Goal: Task Accomplishment & Management: Use online tool/utility

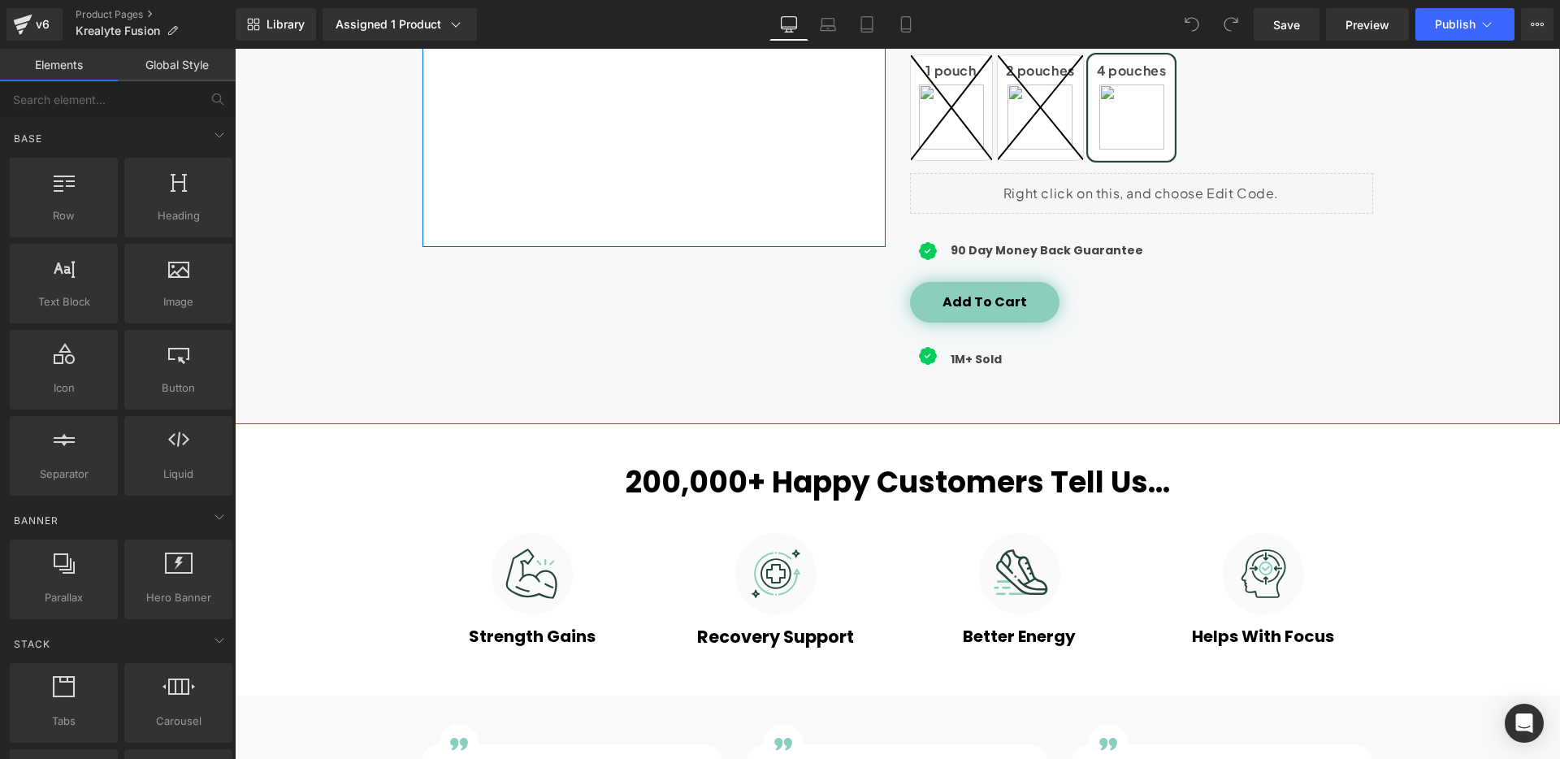
scroll to position [689, 0]
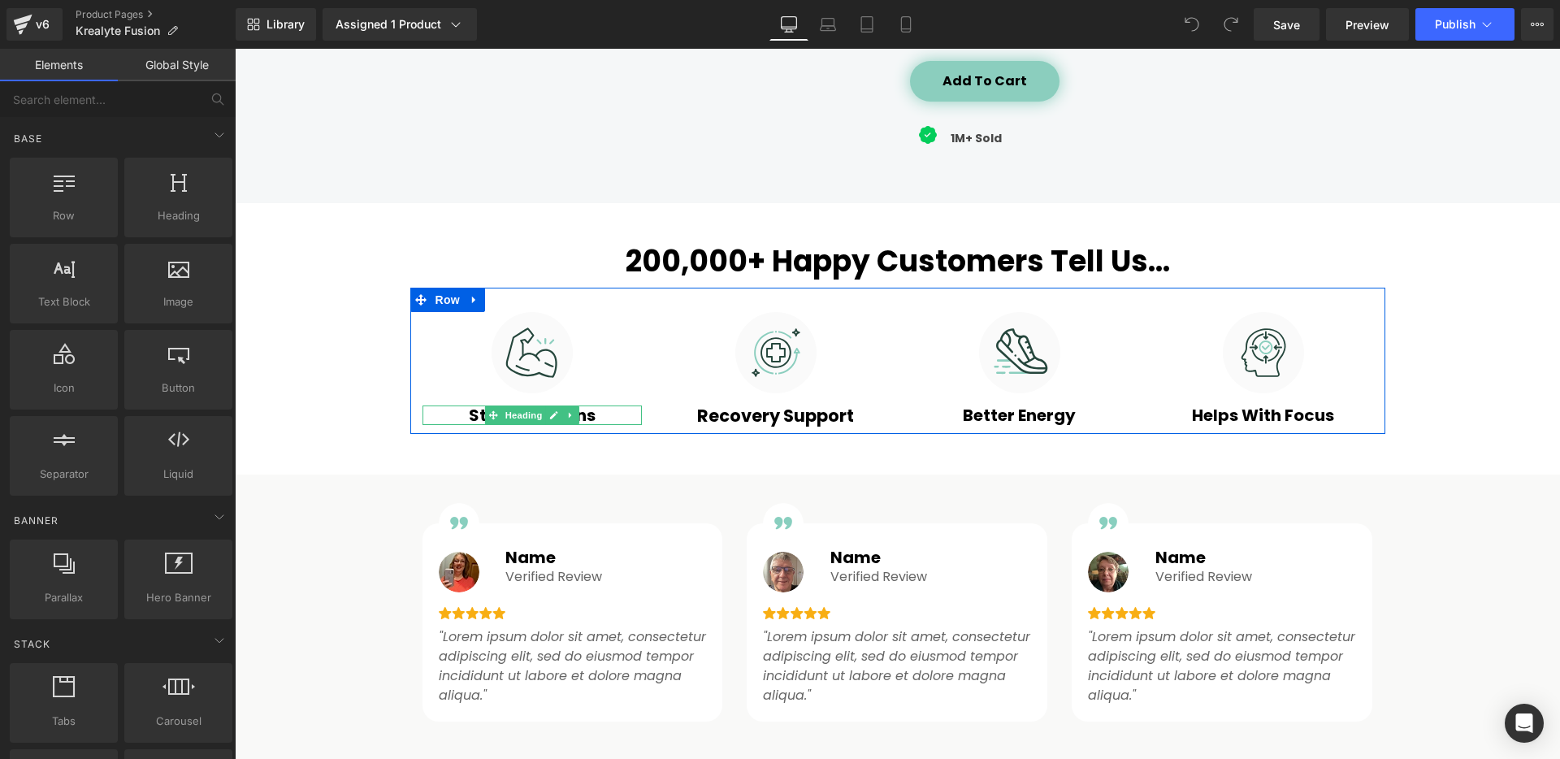
click at [587, 414] on h3 "Strength Gains" at bounding box center [531, 414] width 219 height 19
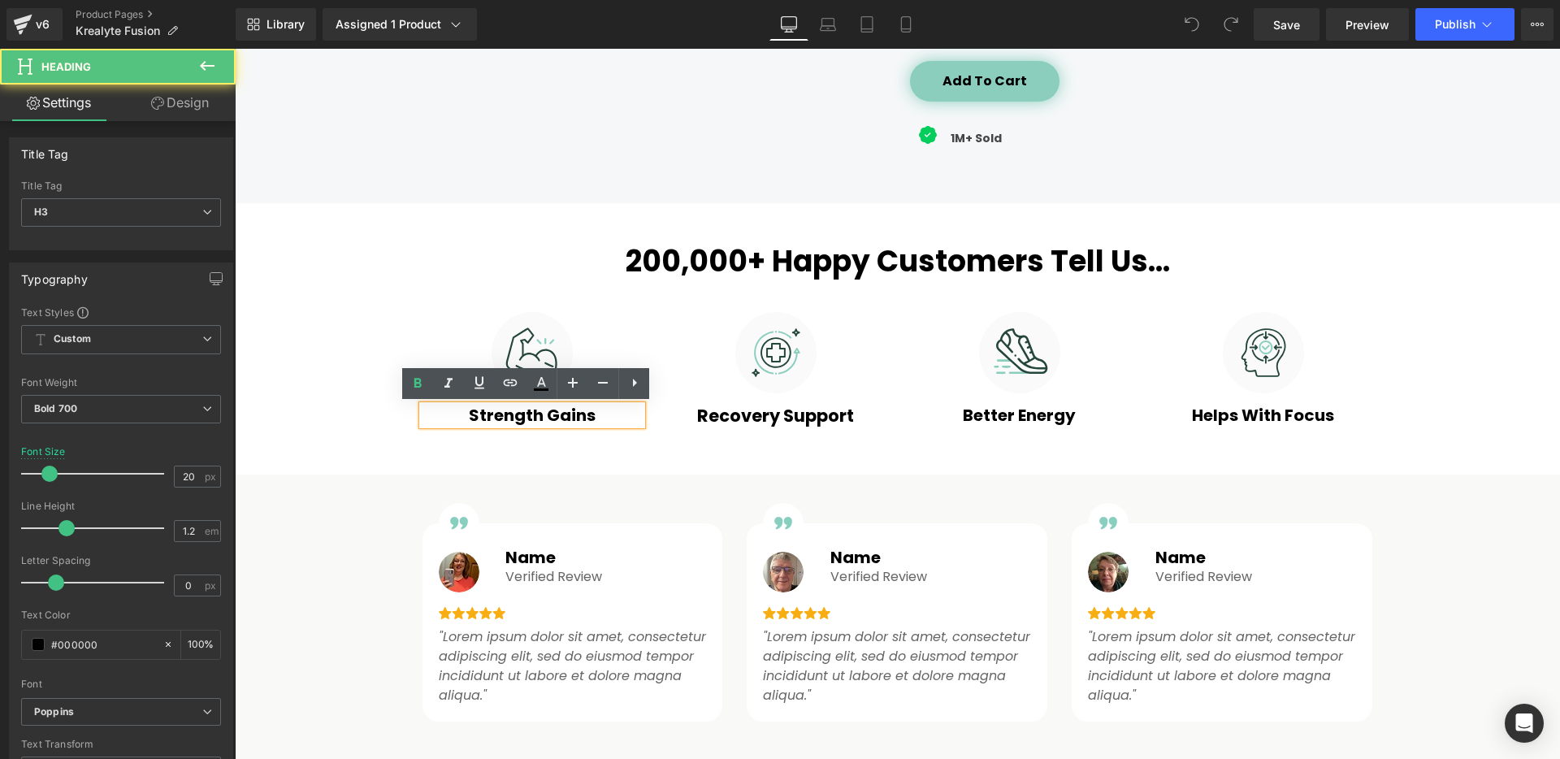
click at [587, 414] on h3 "Strength Gains" at bounding box center [531, 414] width 219 height 19
copy h3 "Strength Gains"
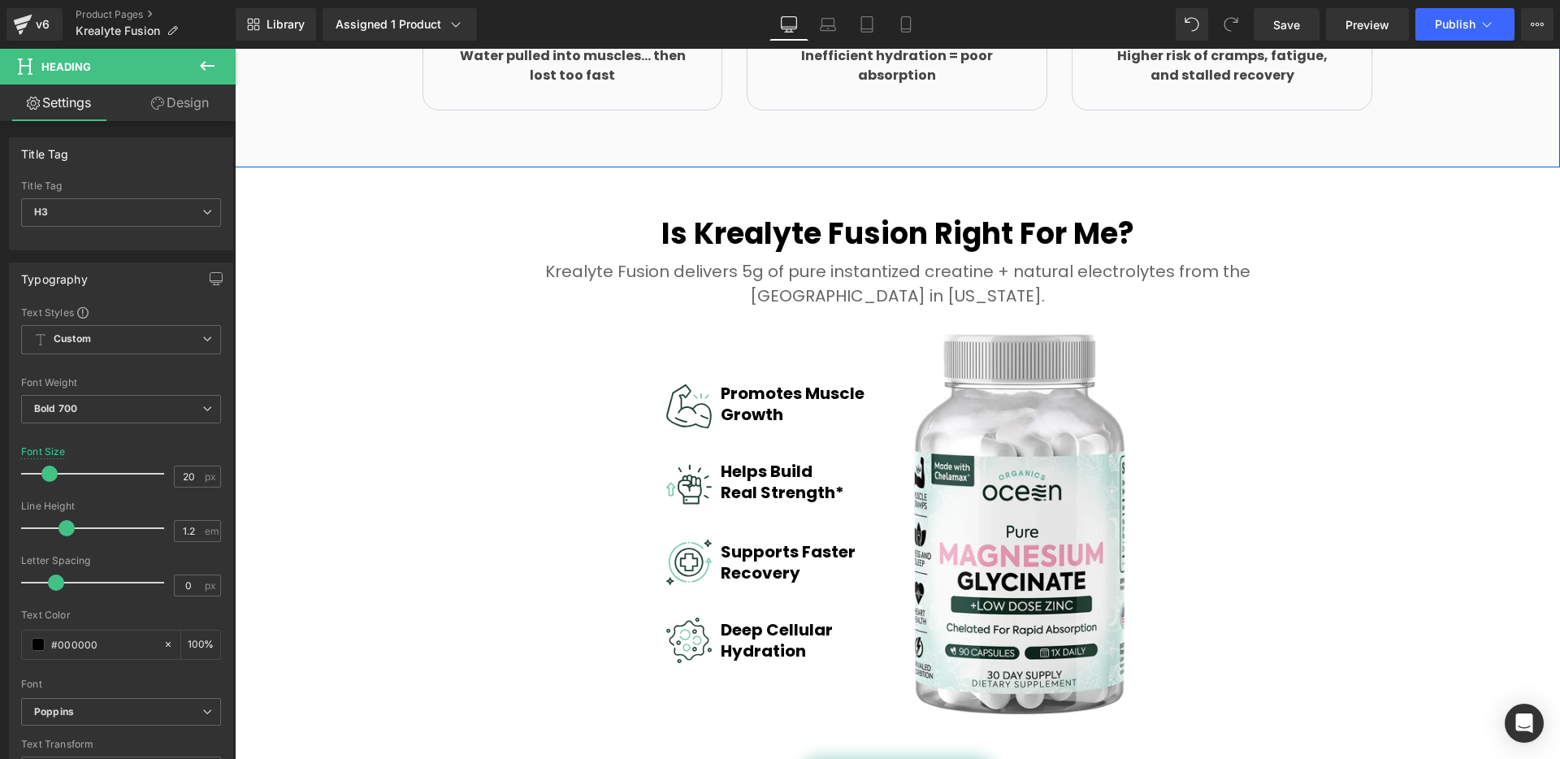
scroll to position [2233, 0]
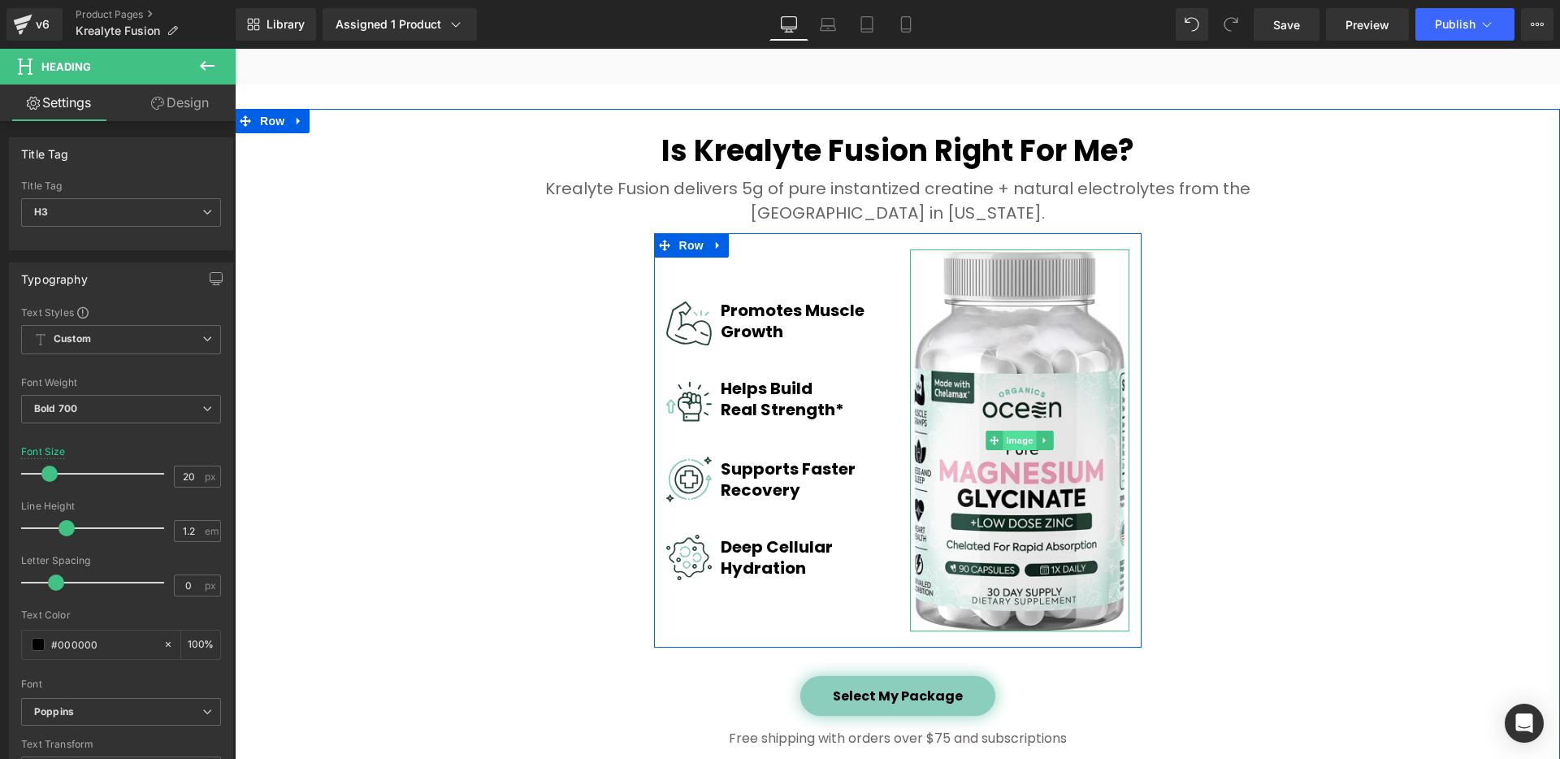
click at [1018, 443] on span "Image" at bounding box center [1020, 440] width 34 height 19
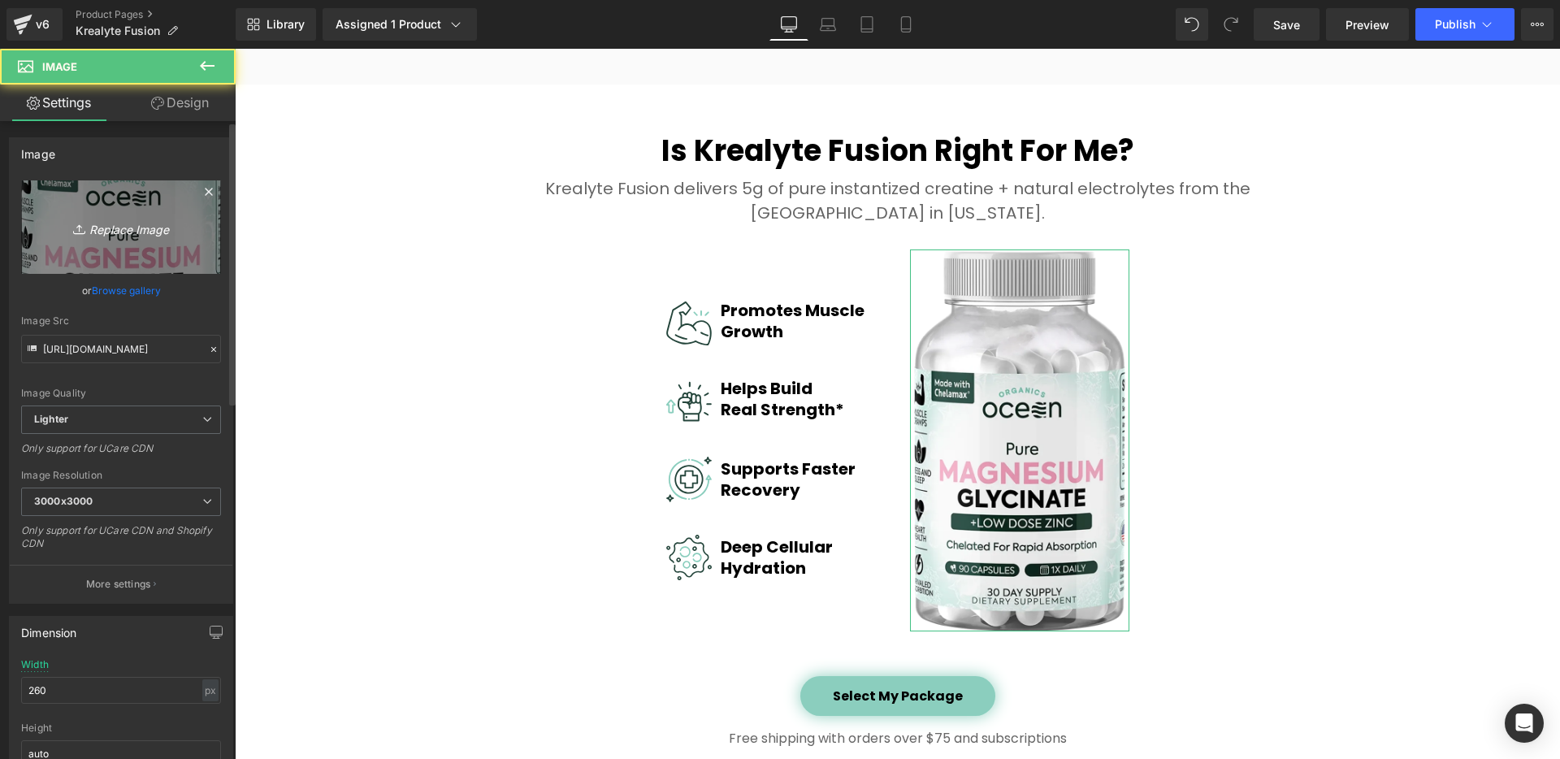
click at [135, 238] on link "Replace Image" at bounding box center [121, 226] width 200 height 93
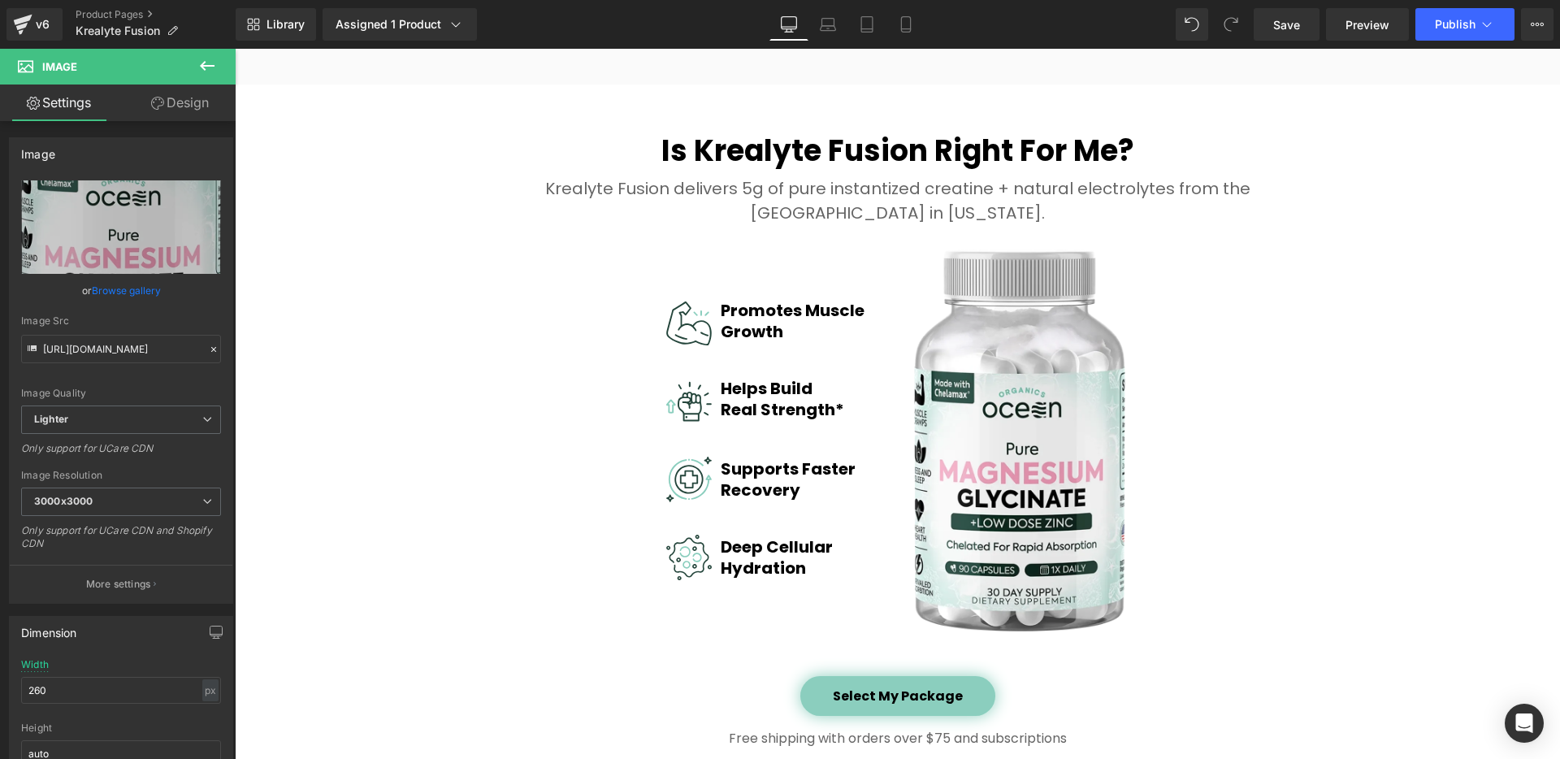
type input "C:\fakepath\Kreatlye Fusion - 1 Pouch - No Shadow.webp"
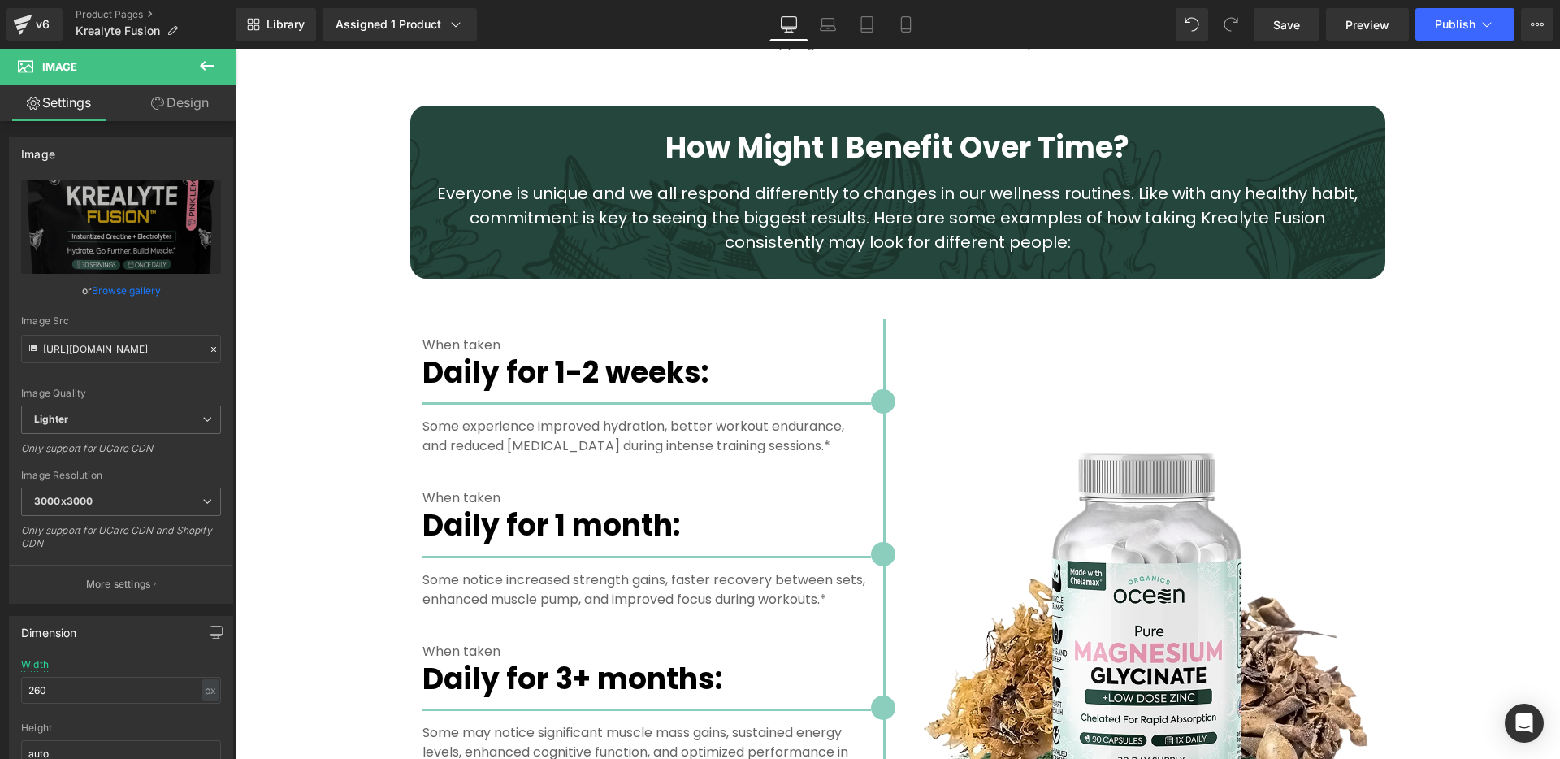
scroll to position [3023, 0]
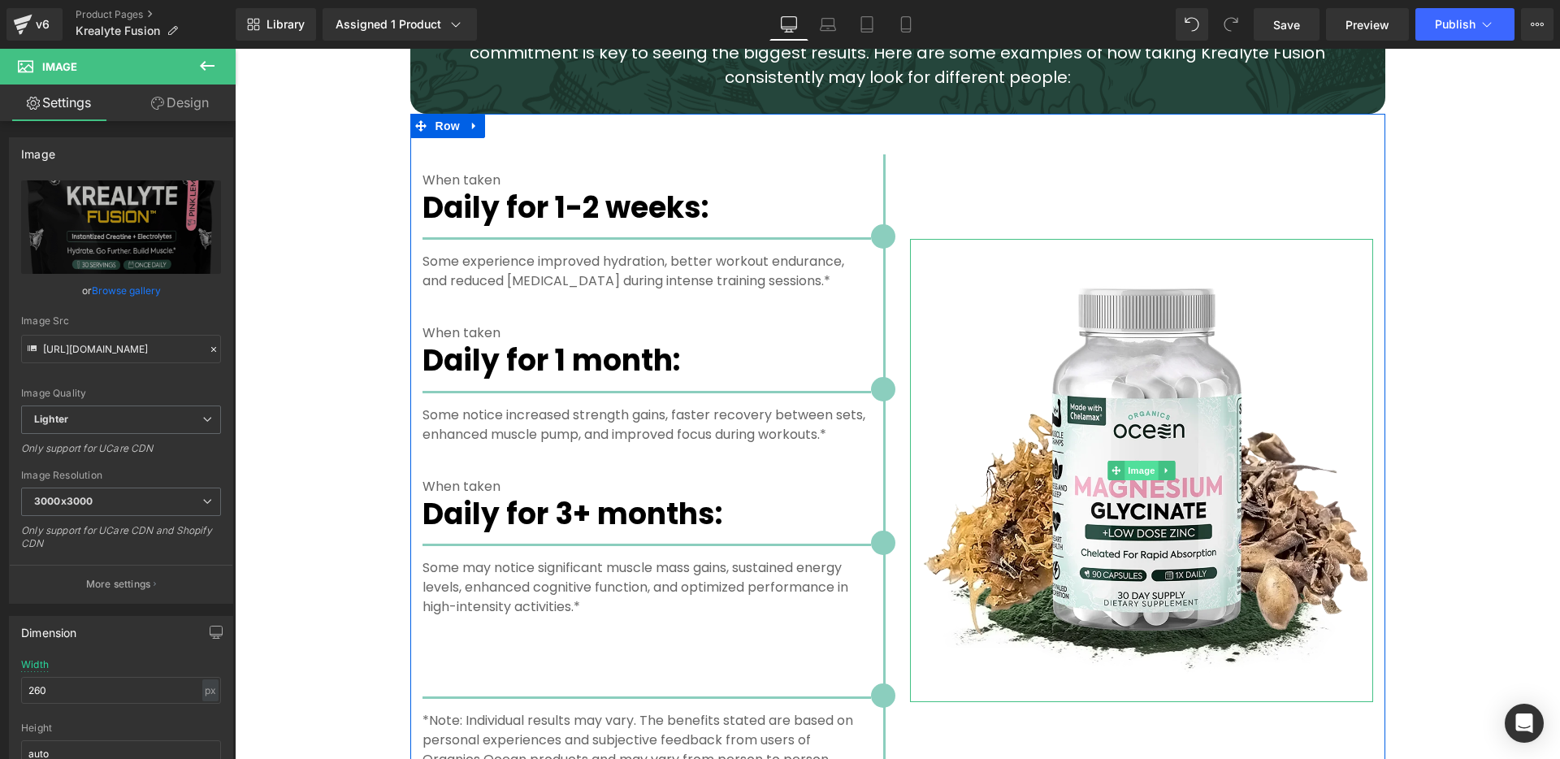
click at [1134, 469] on span "Image" at bounding box center [1141, 470] width 34 height 19
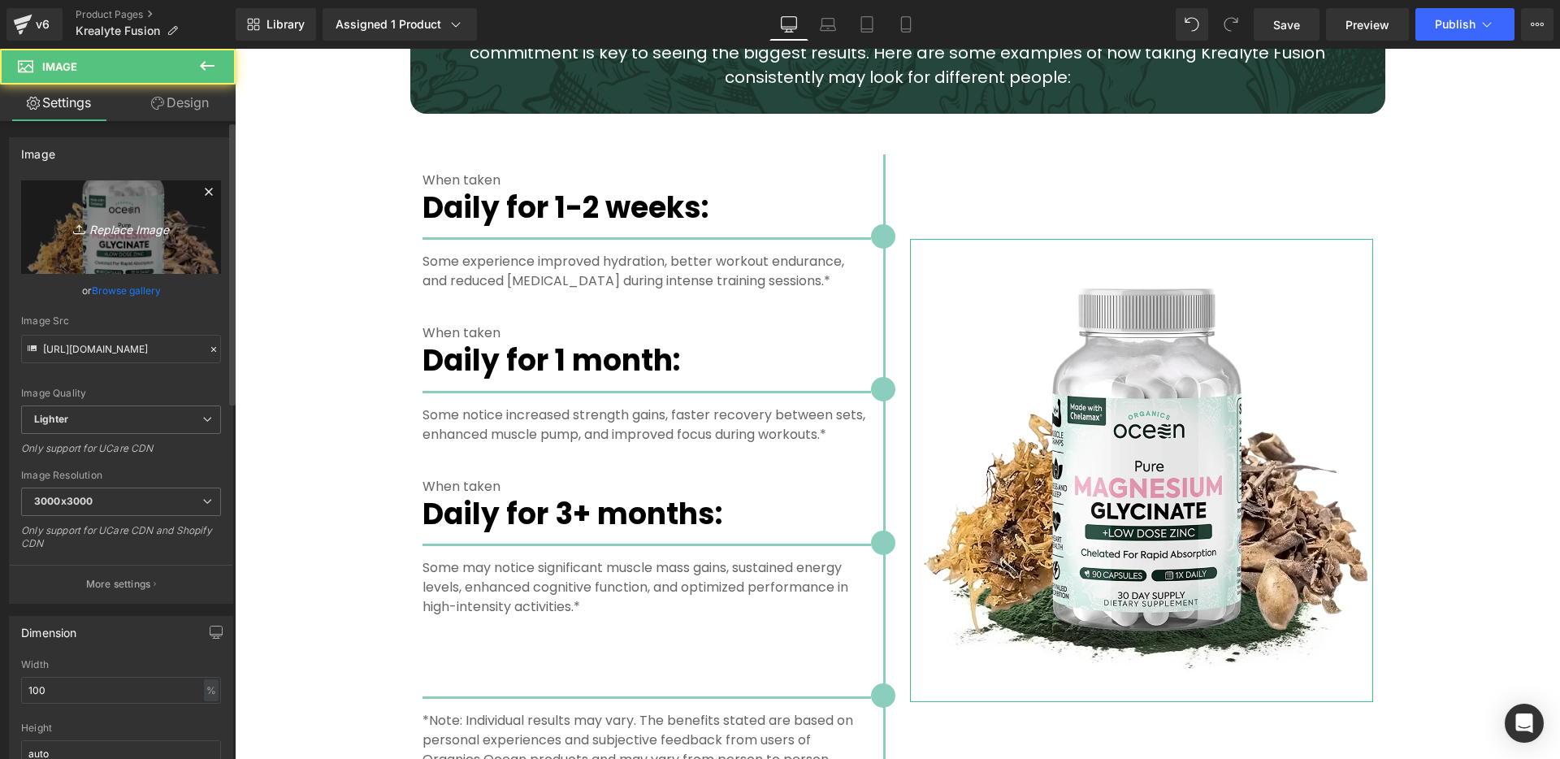
click at [123, 230] on icon "Replace Image" at bounding box center [121, 227] width 130 height 20
type input "C:\fakepath\Krealtye Fusion - Ingredients.webp"
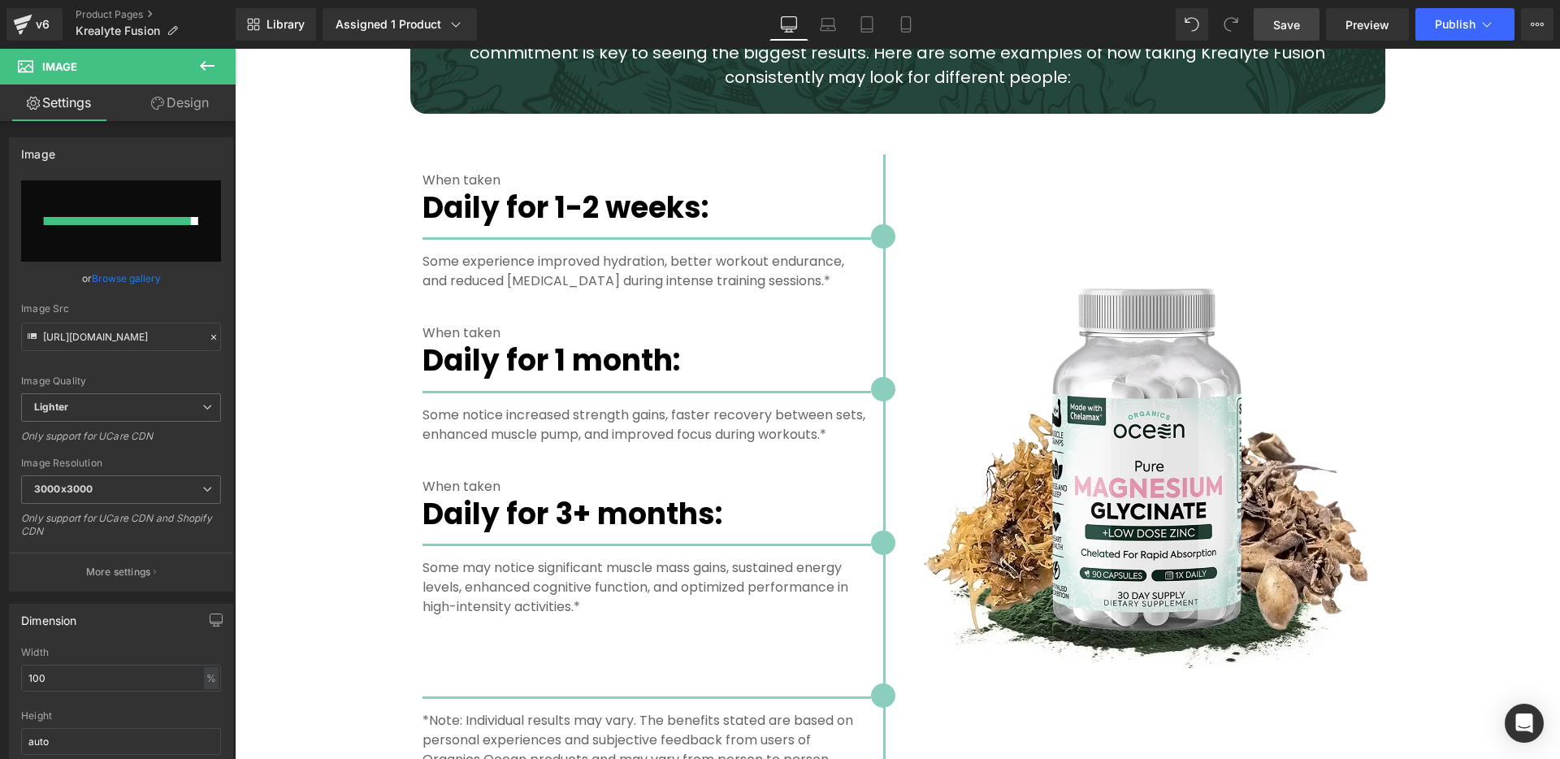
drag, startPoint x: 1293, startPoint y: 30, endPoint x: 506, endPoint y: 261, distance: 820.4
click at [1293, 30] on span "Save" at bounding box center [1286, 24] width 27 height 17
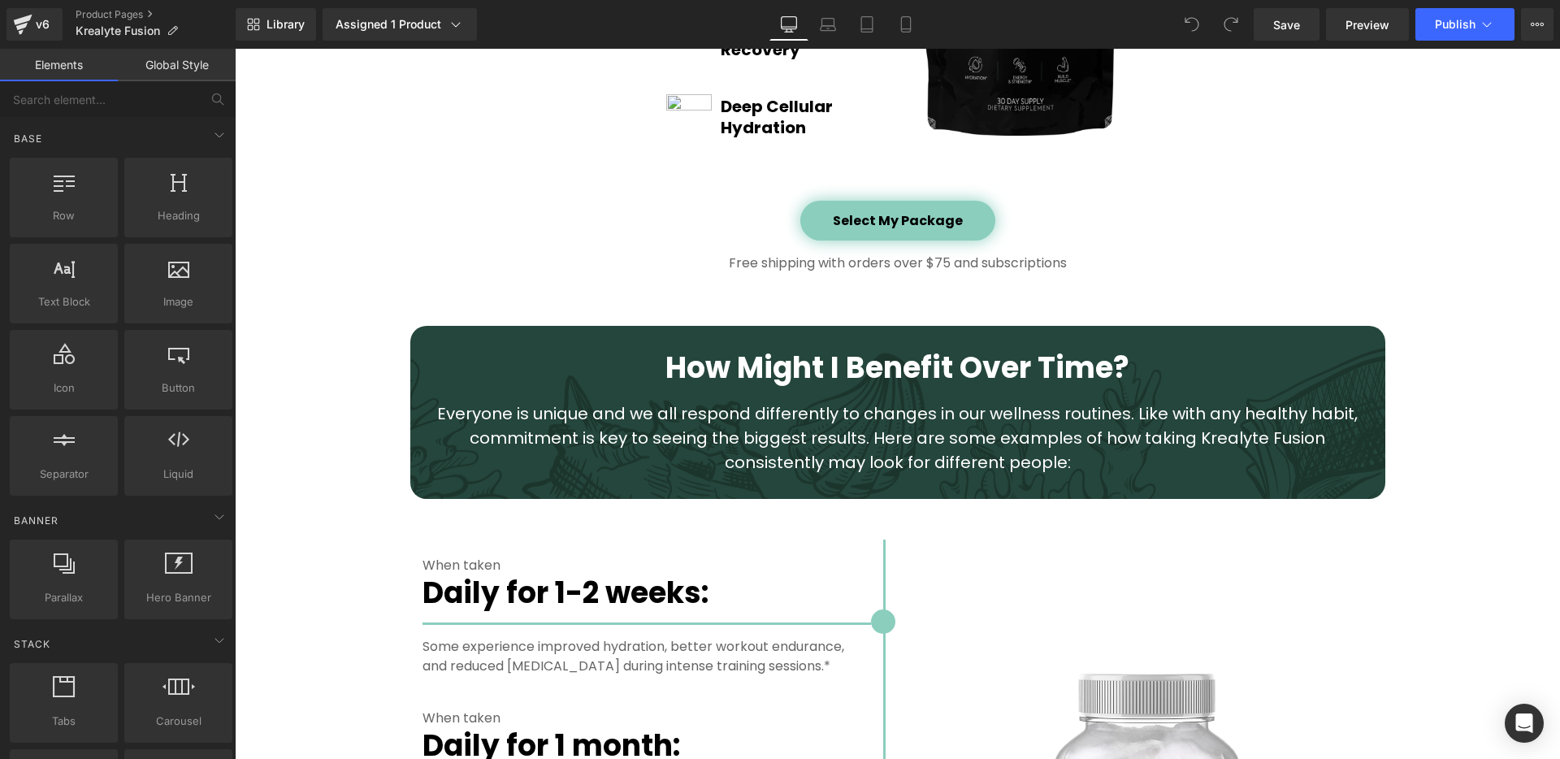
scroll to position [2982, 0]
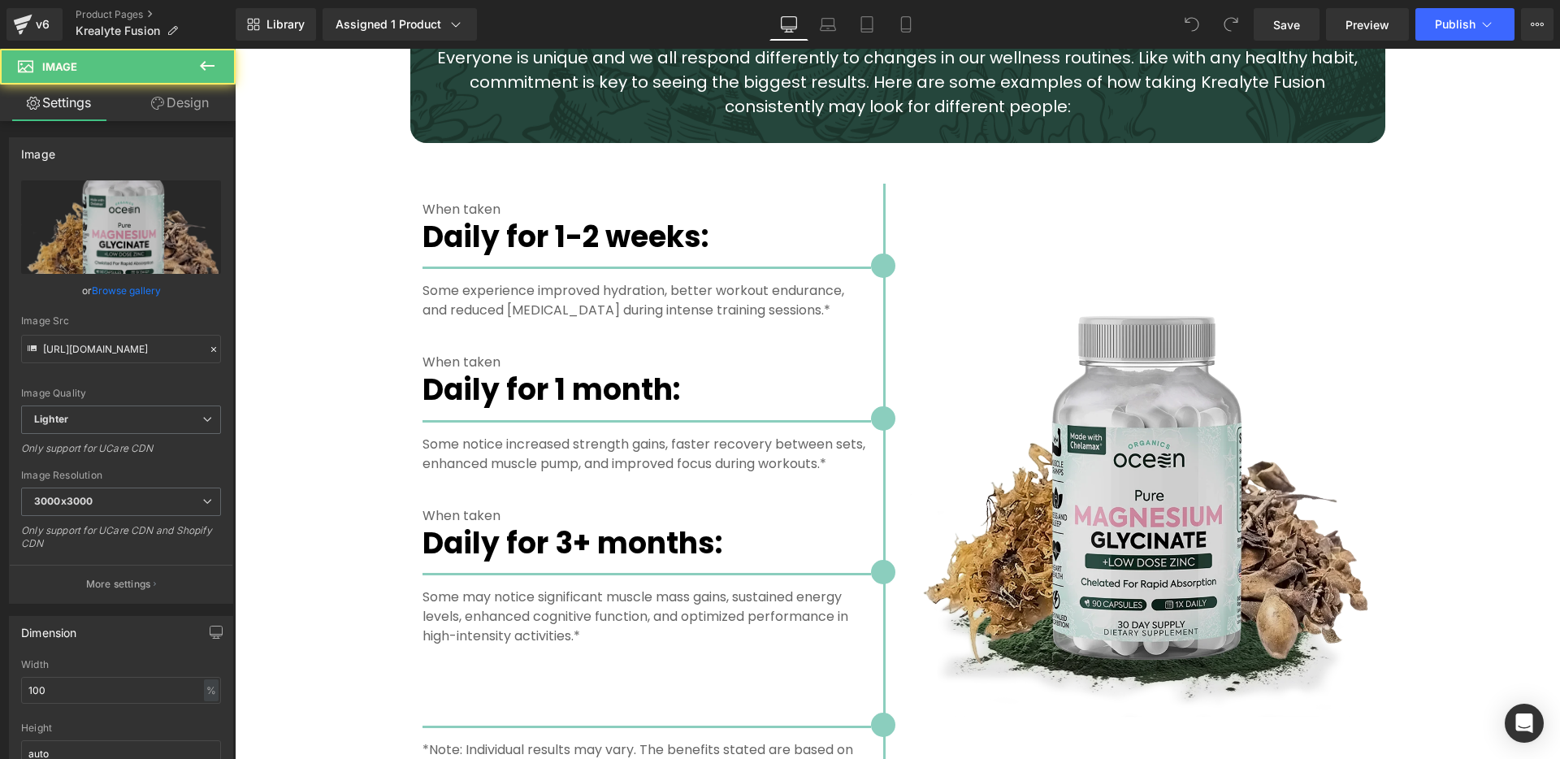
click at [1126, 448] on img at bounding box center [1141, 499] width 463 height 463
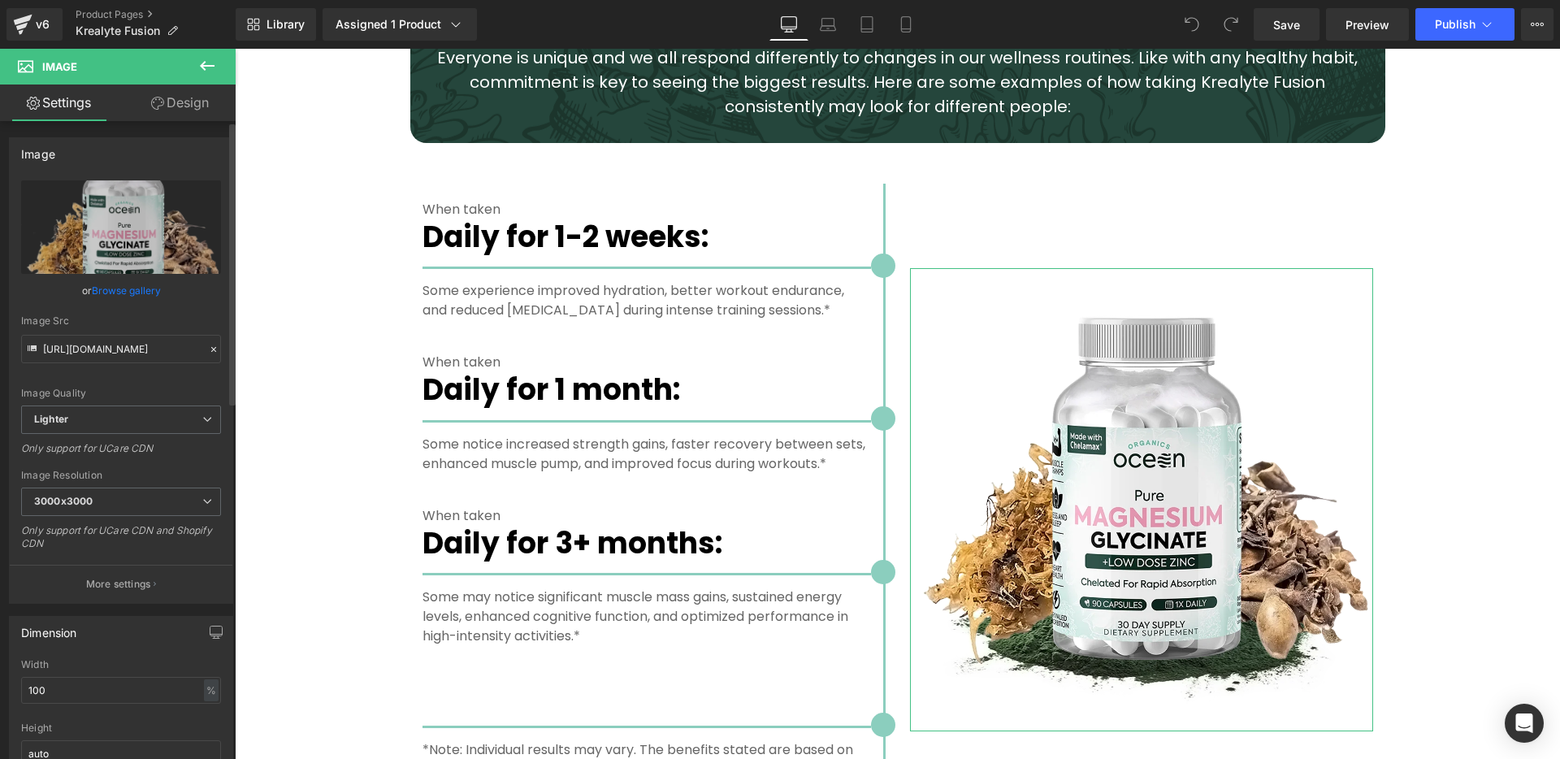
click at [132, 289] on link "Browse gallery" at bounding box center [126, 290] width 69 height 28
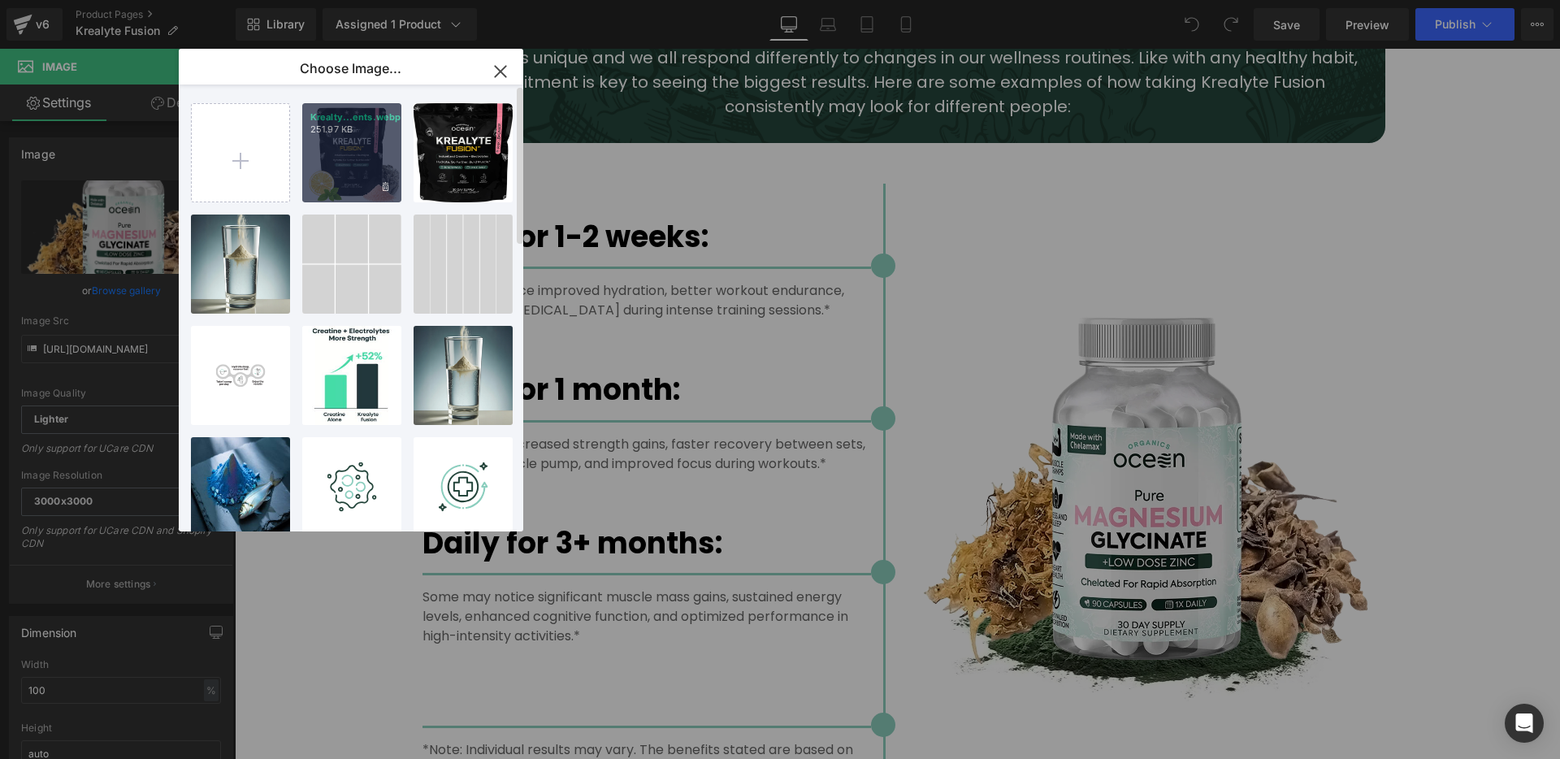
click at [371, 165] on div "Krealty...ents.webp 251.97 KB" at bounding box center [351, 152] width 99 height 99
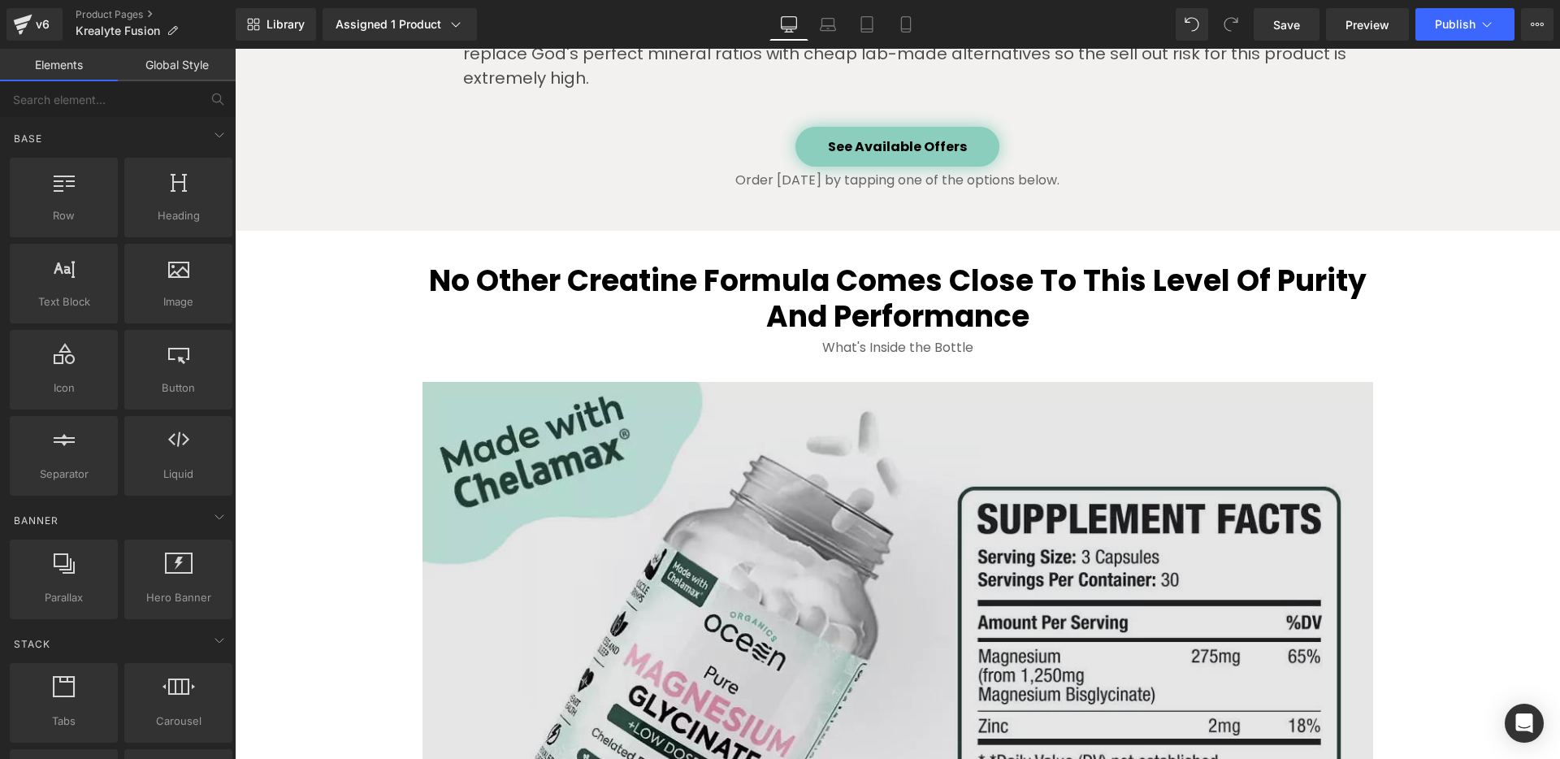
scroll to position [4361, 0]
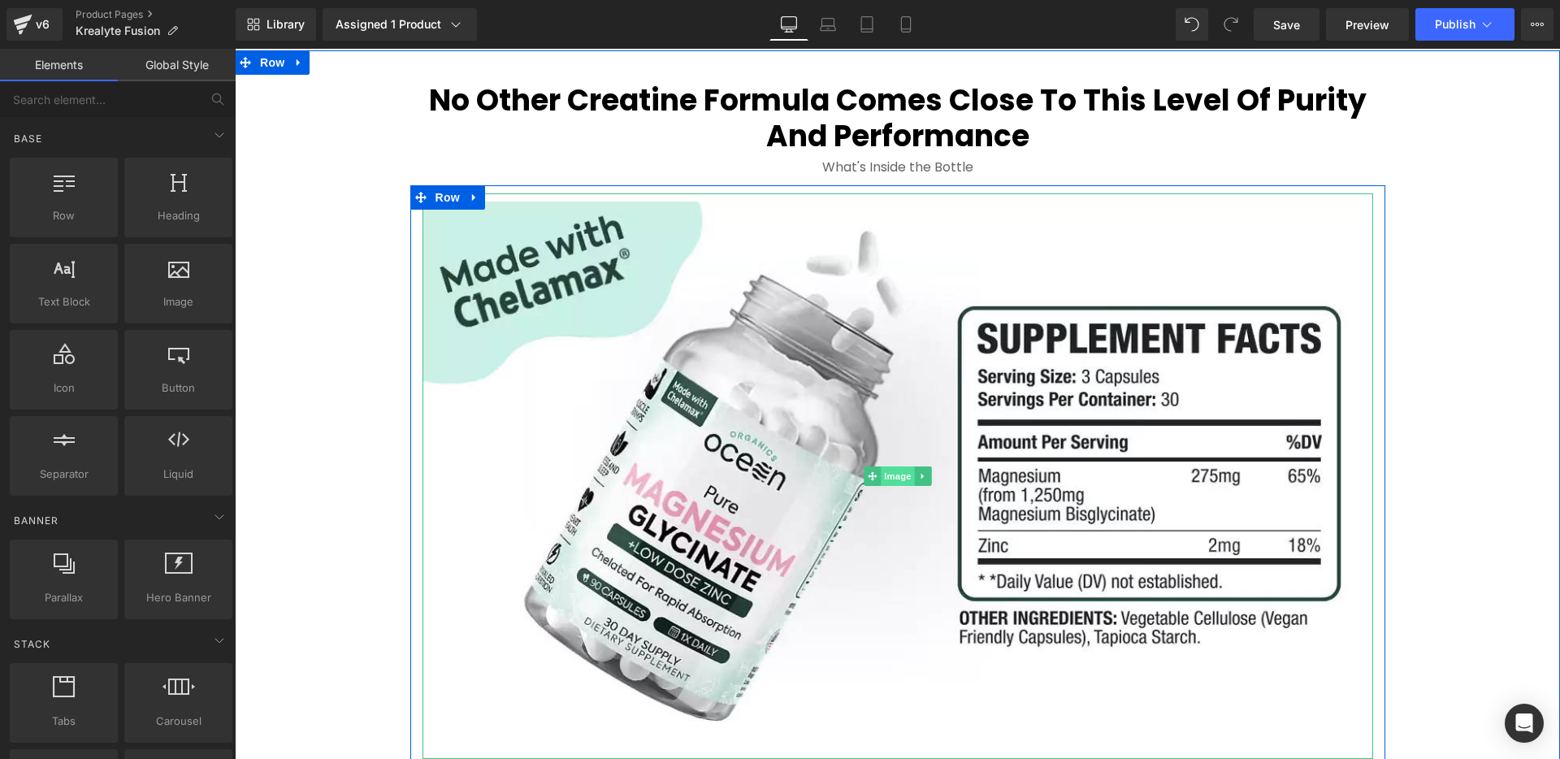
click at [895, 466] on span "Image" at bounding box center [898, 475] width 34 height 19
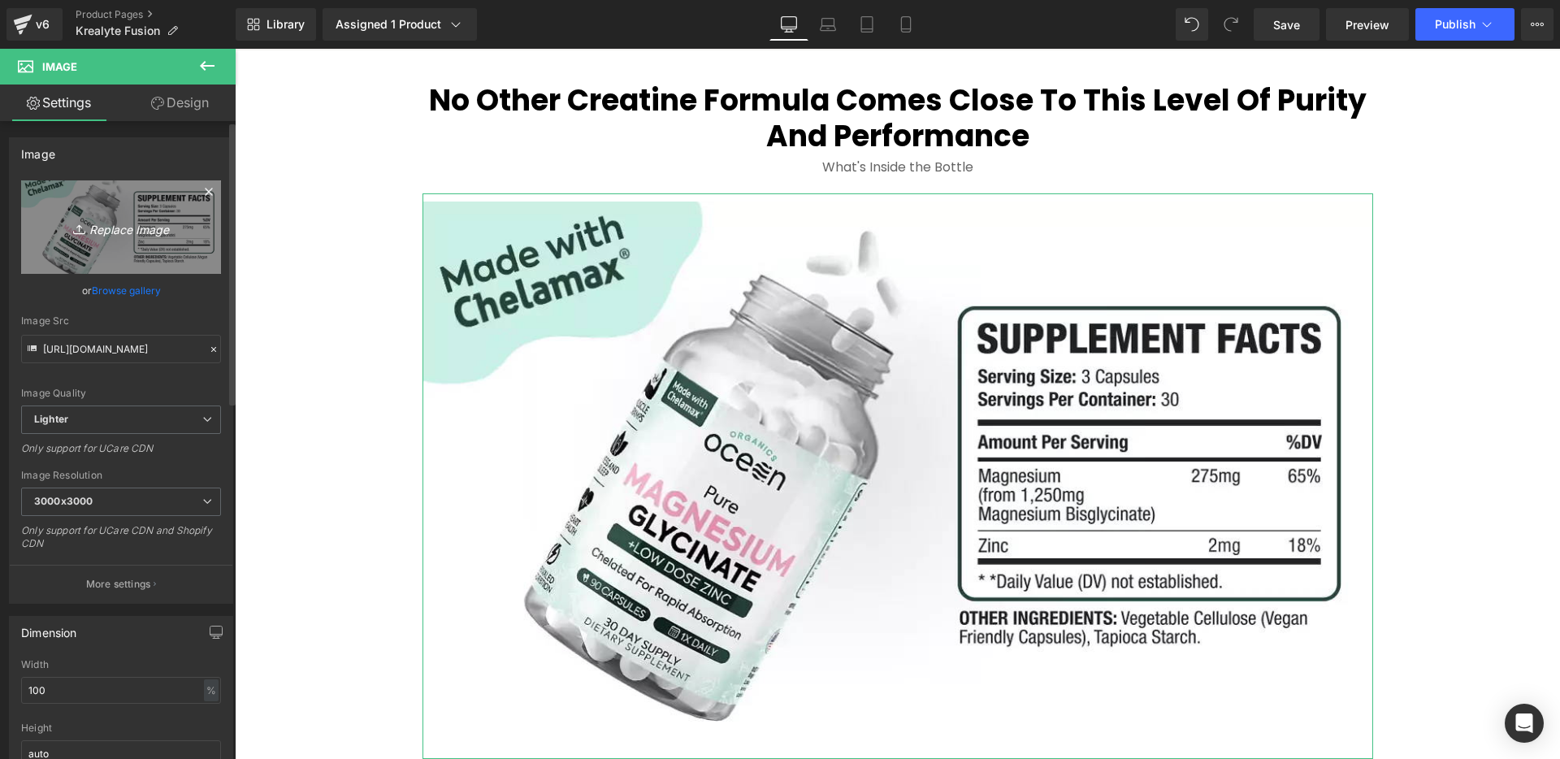
click at [116, 232] on icon "Replace Image" at bounding box center [121, 227] width 130 height 20
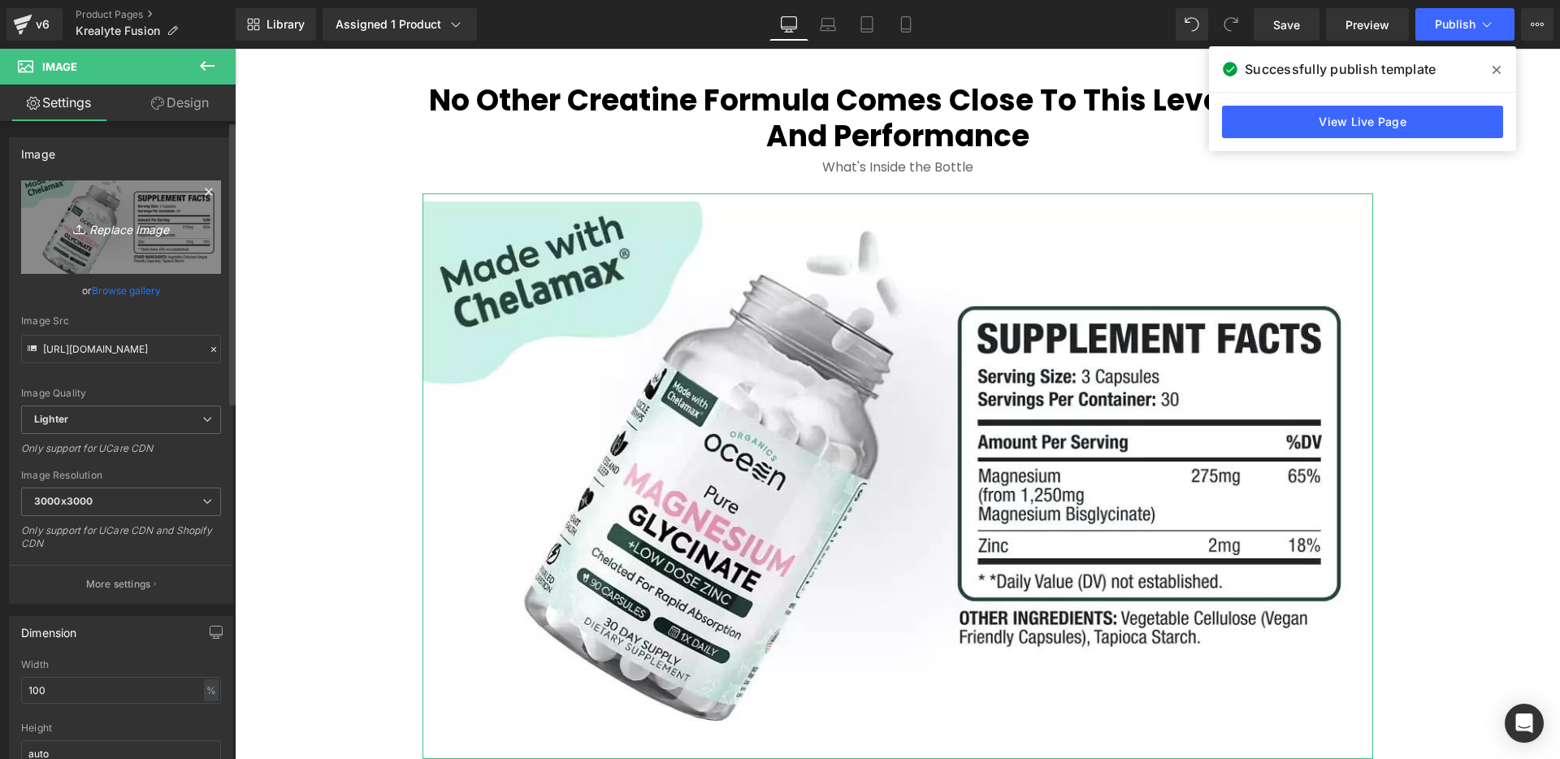
click at [125, 227] on icon "Replace Image" at bounding box center [121, 227] width 130 height 20
type input "C:\fakepath\Krealyte Fusion - Supliments Desktop.webp"
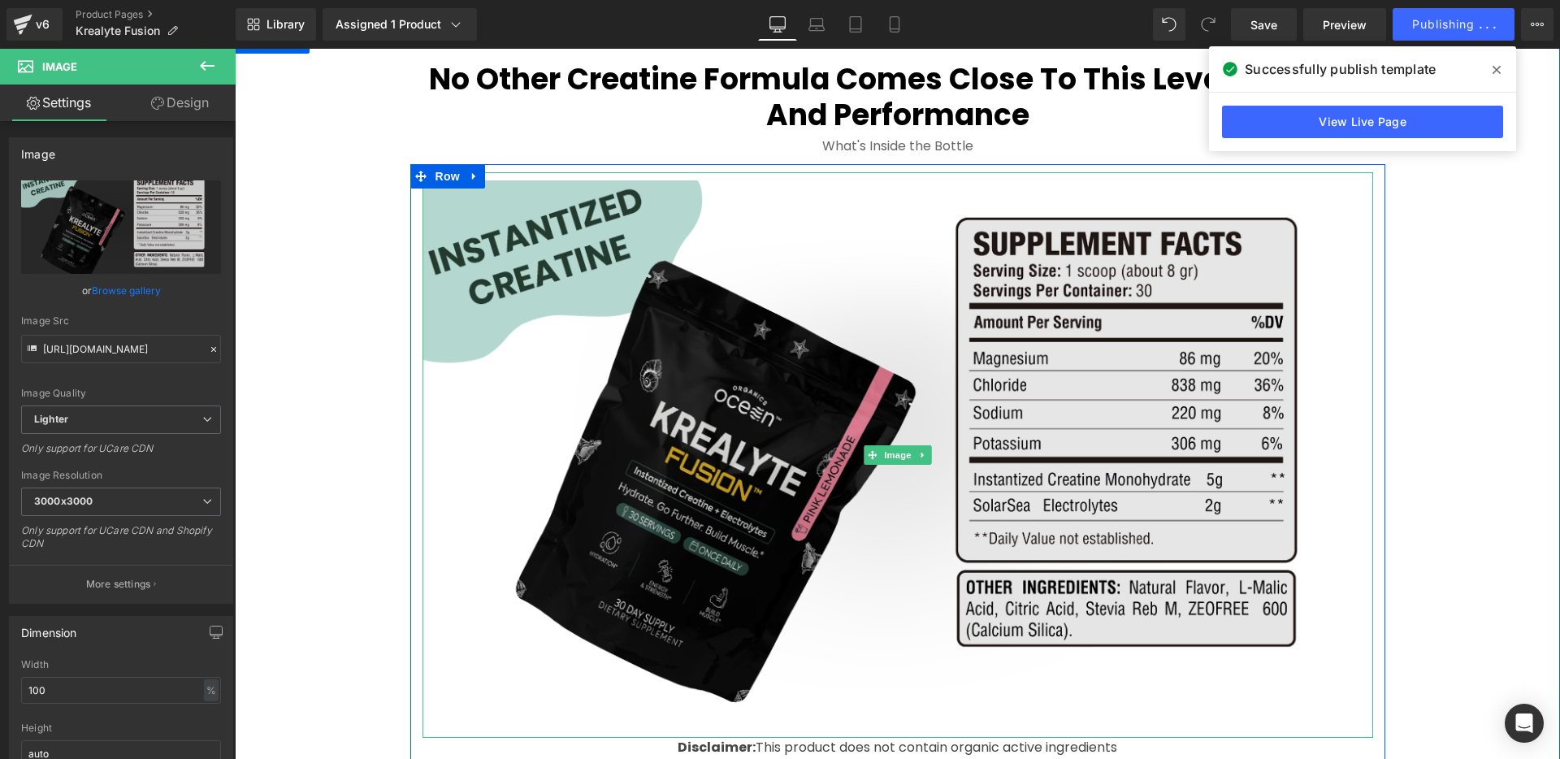
scroll to position [4457, 0]
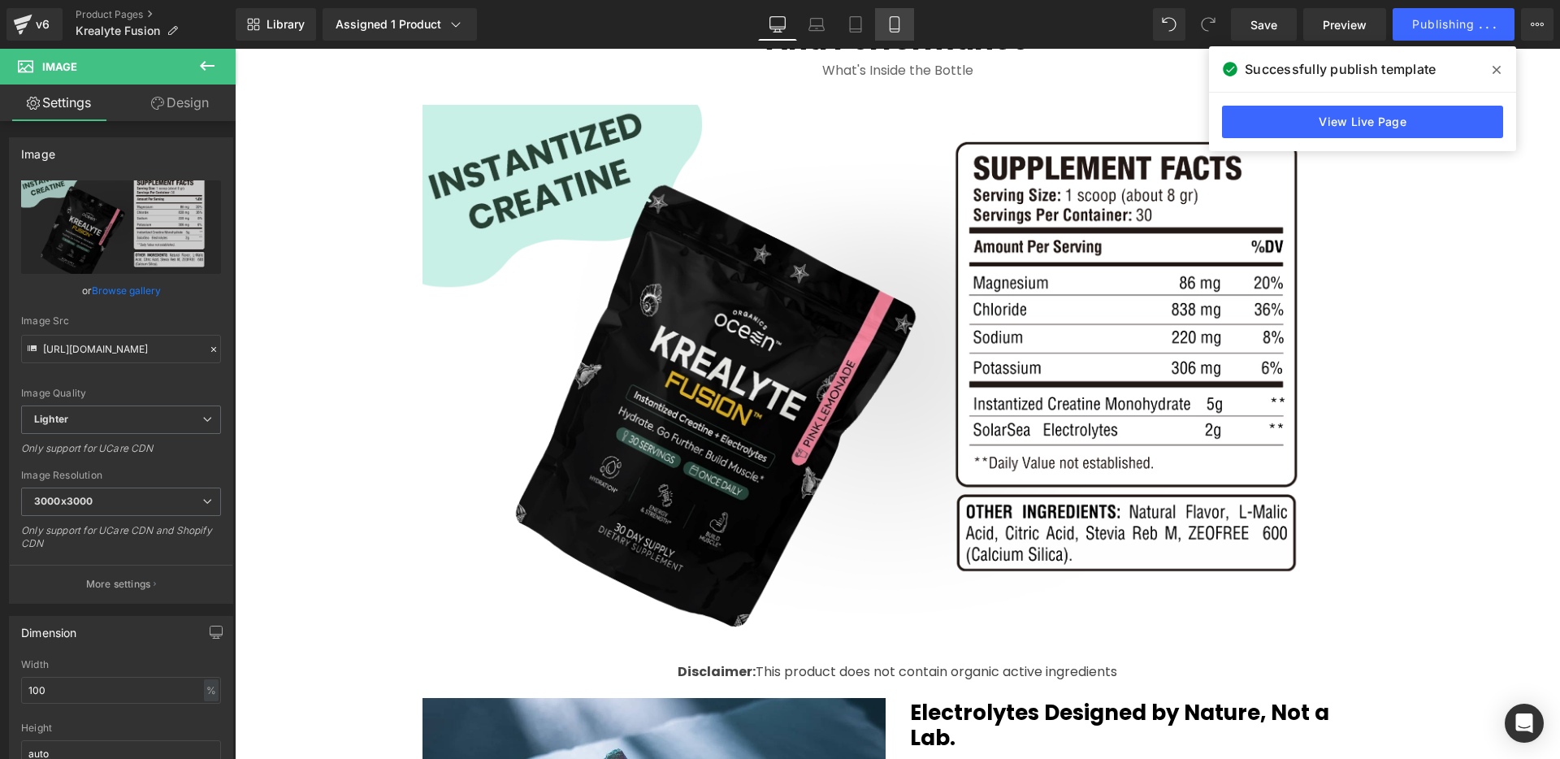
click at [894, 23] on icon at bounding box center [894, 24] width 16 height 16
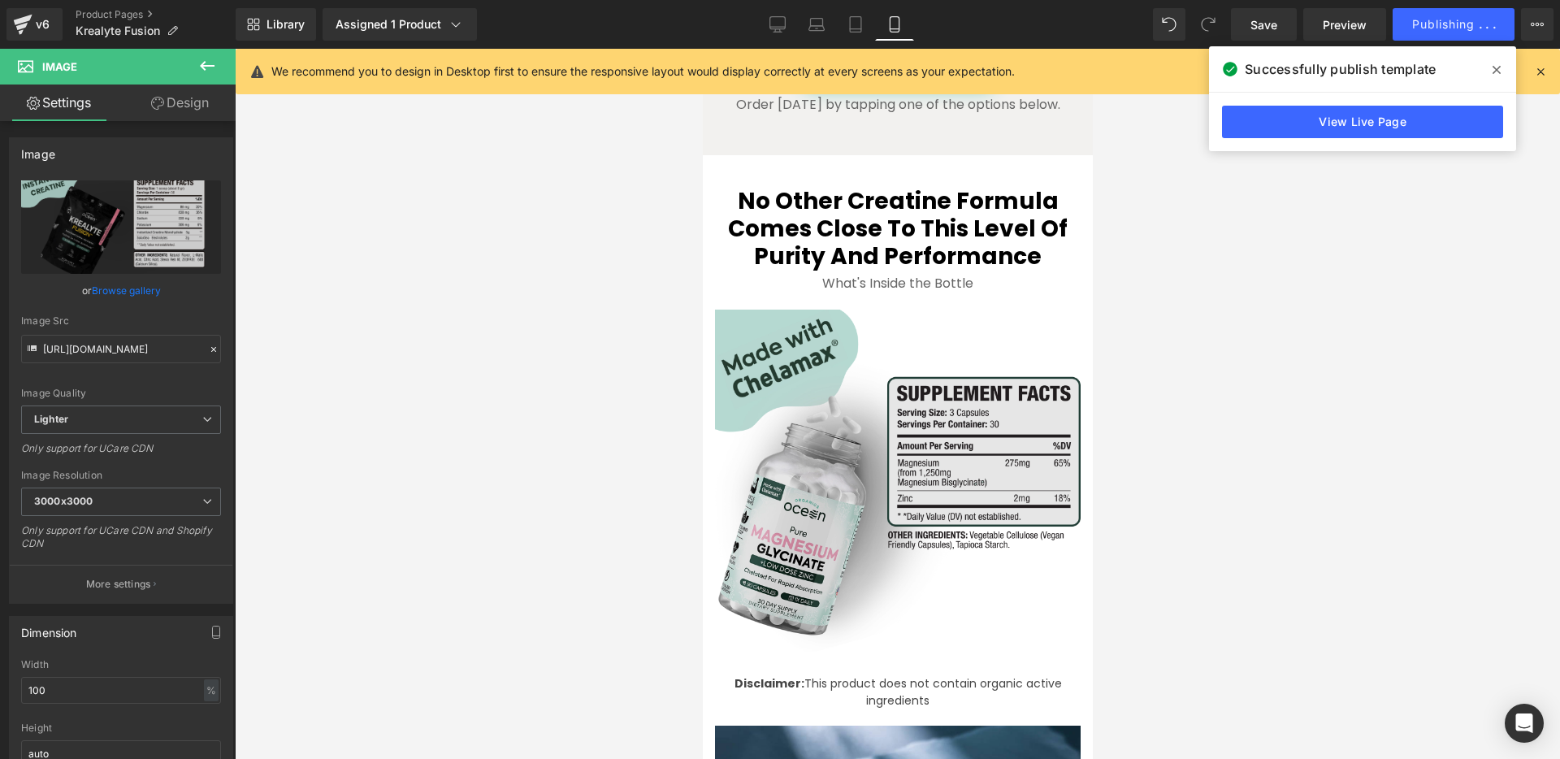
scroll to position [6160, 0]
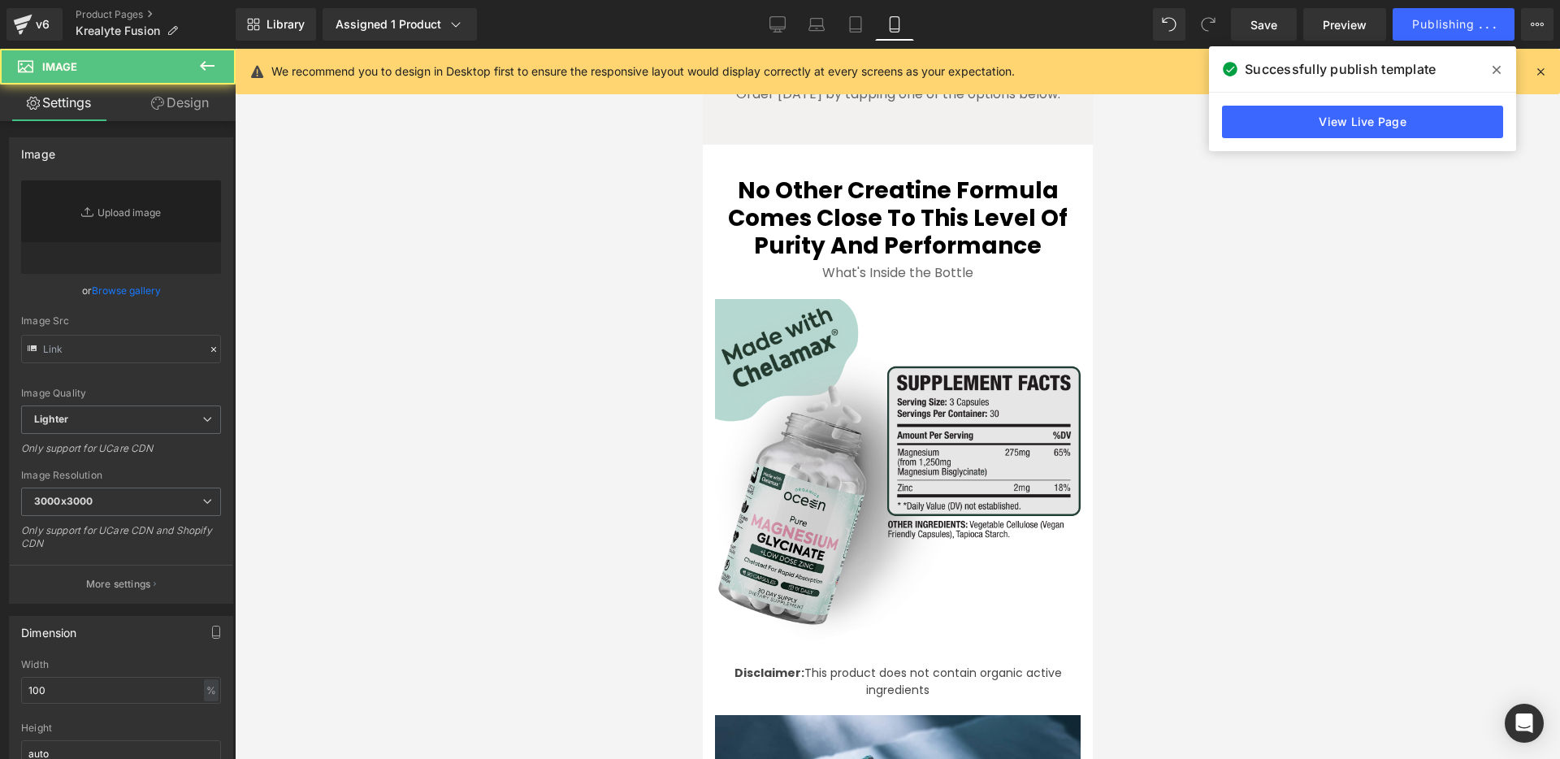
click at [851, 404] on img at bounding box center [897, 482] width 366 height 366
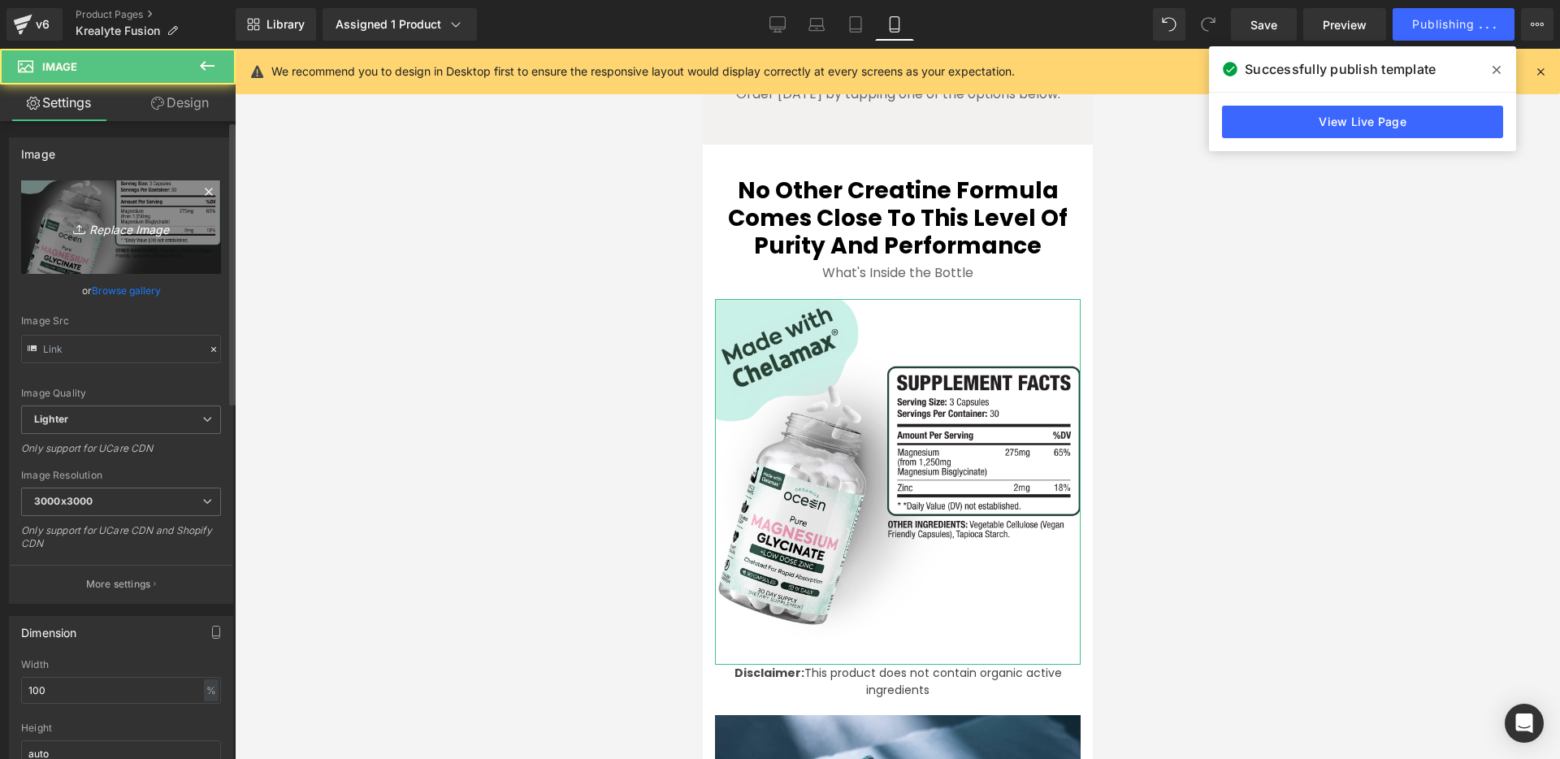
click at [139, 230] on icon "Replace Image" at bounding box center [121, 227] width 130 height 20
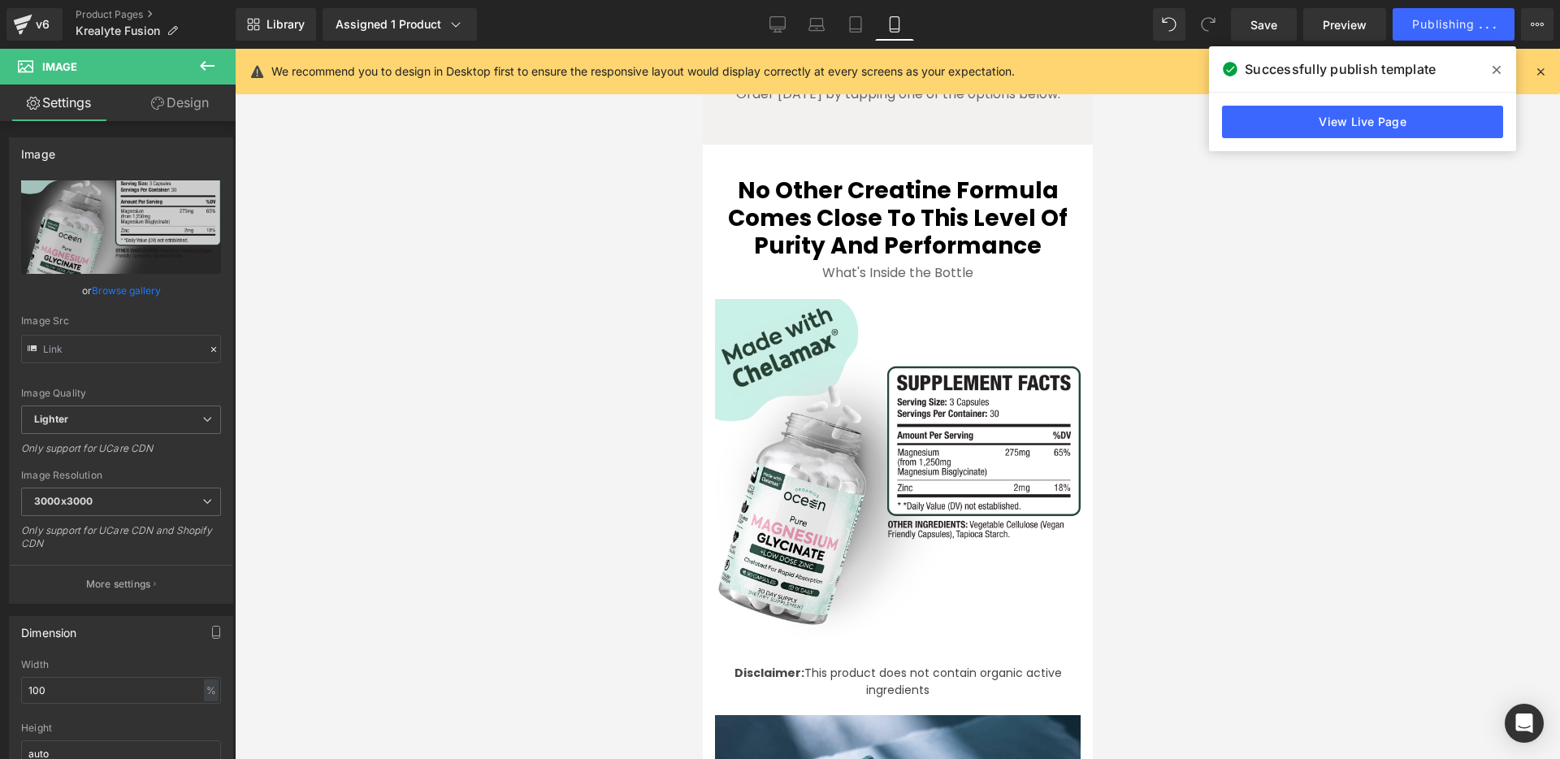
type input "C:\fakepath\Krealyte Fusion - Supliments Mobile.webp"
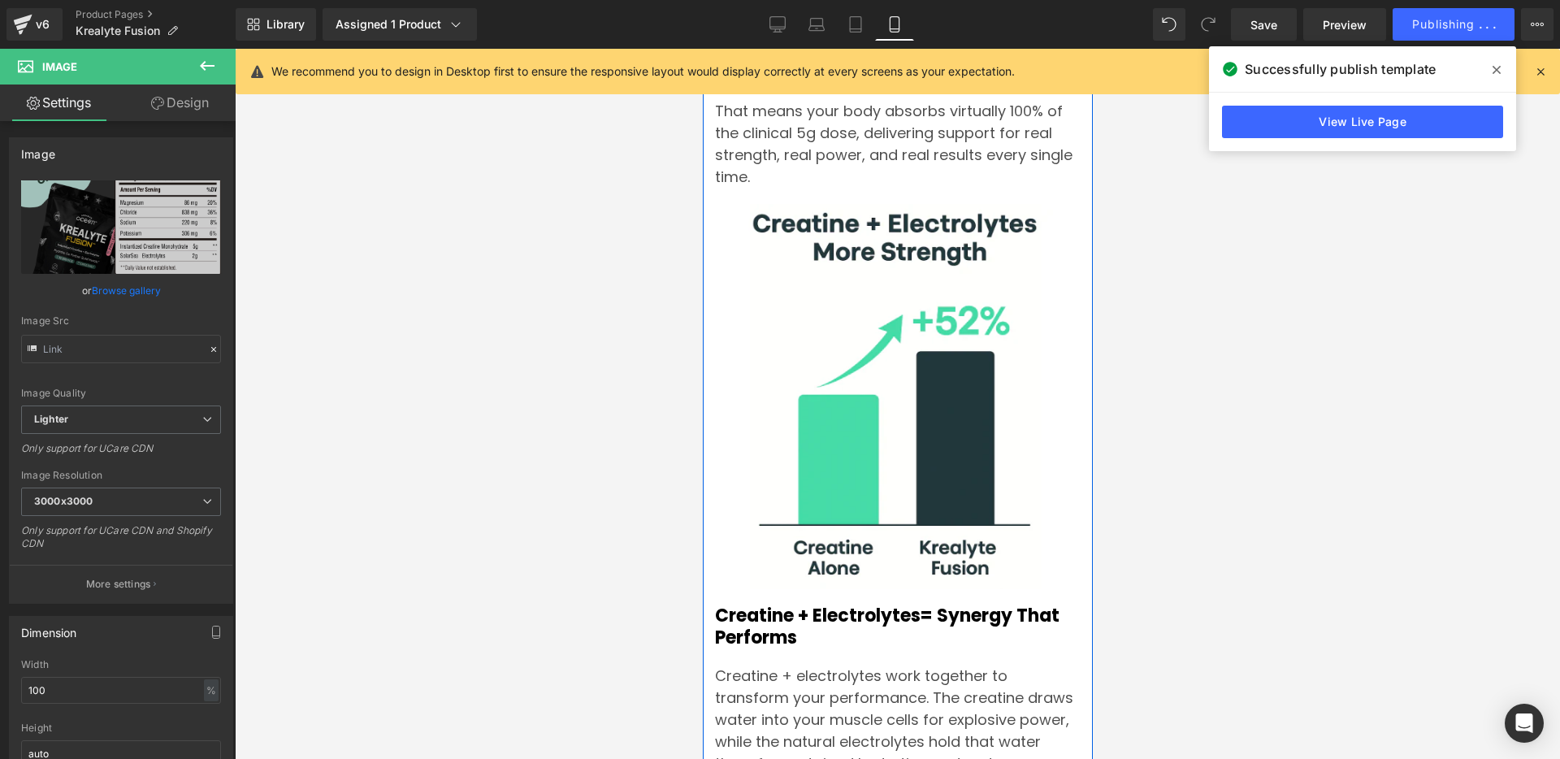
scroll to position [7804, 0]
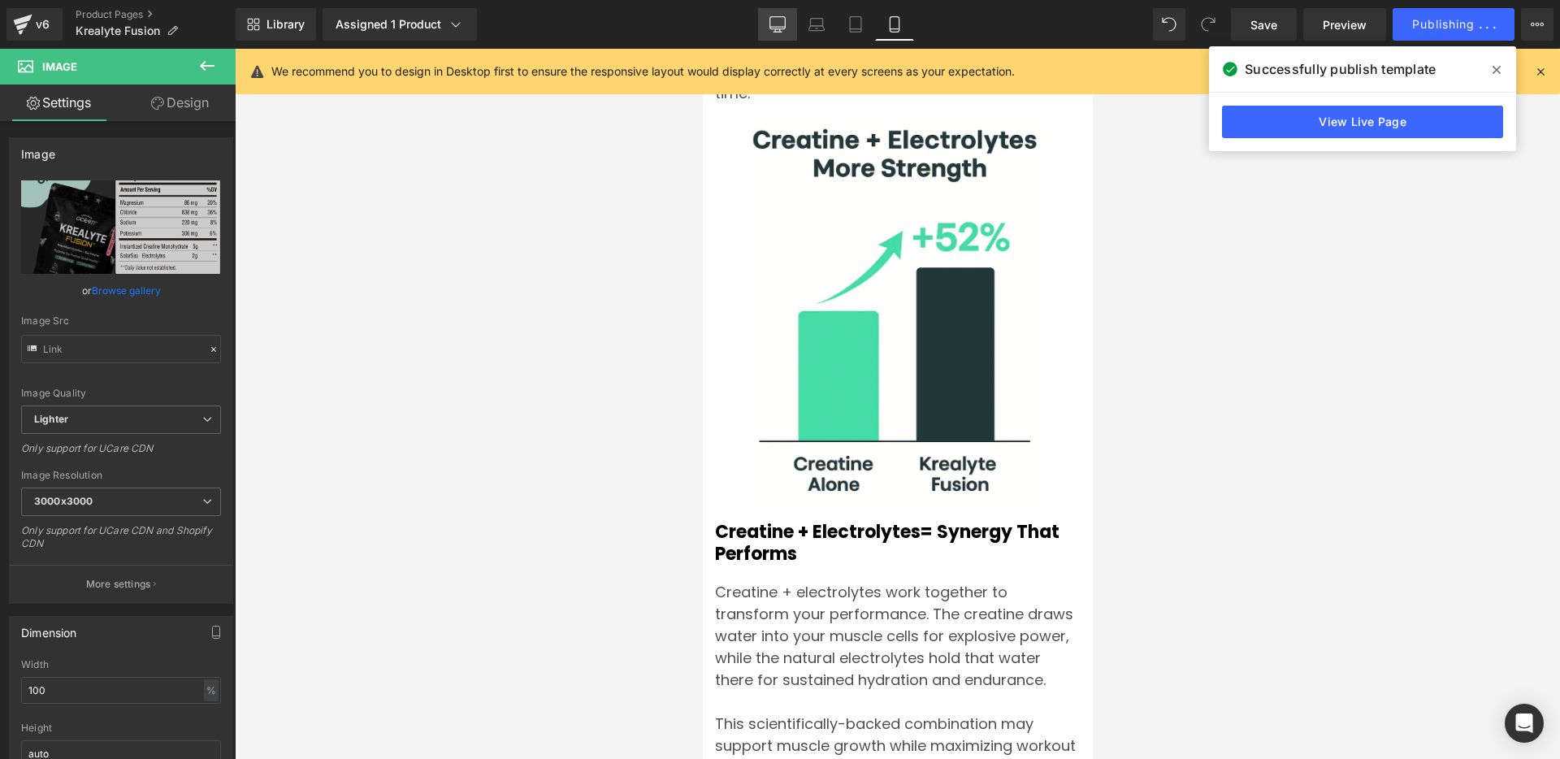
click at [782, 20] on icon at bounding box center [777, 24] width 16 height 16
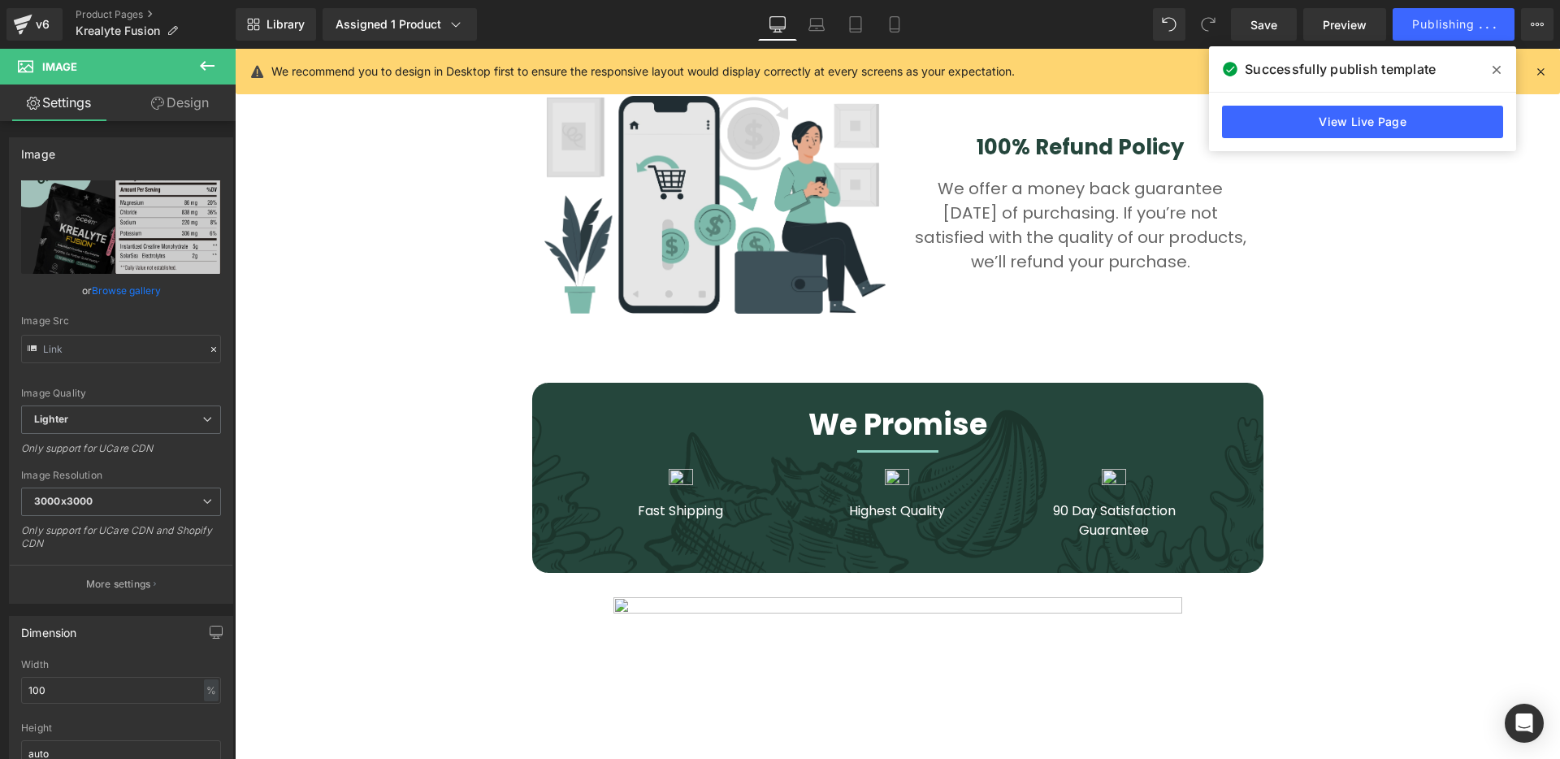
scroll to position [6569, 0]
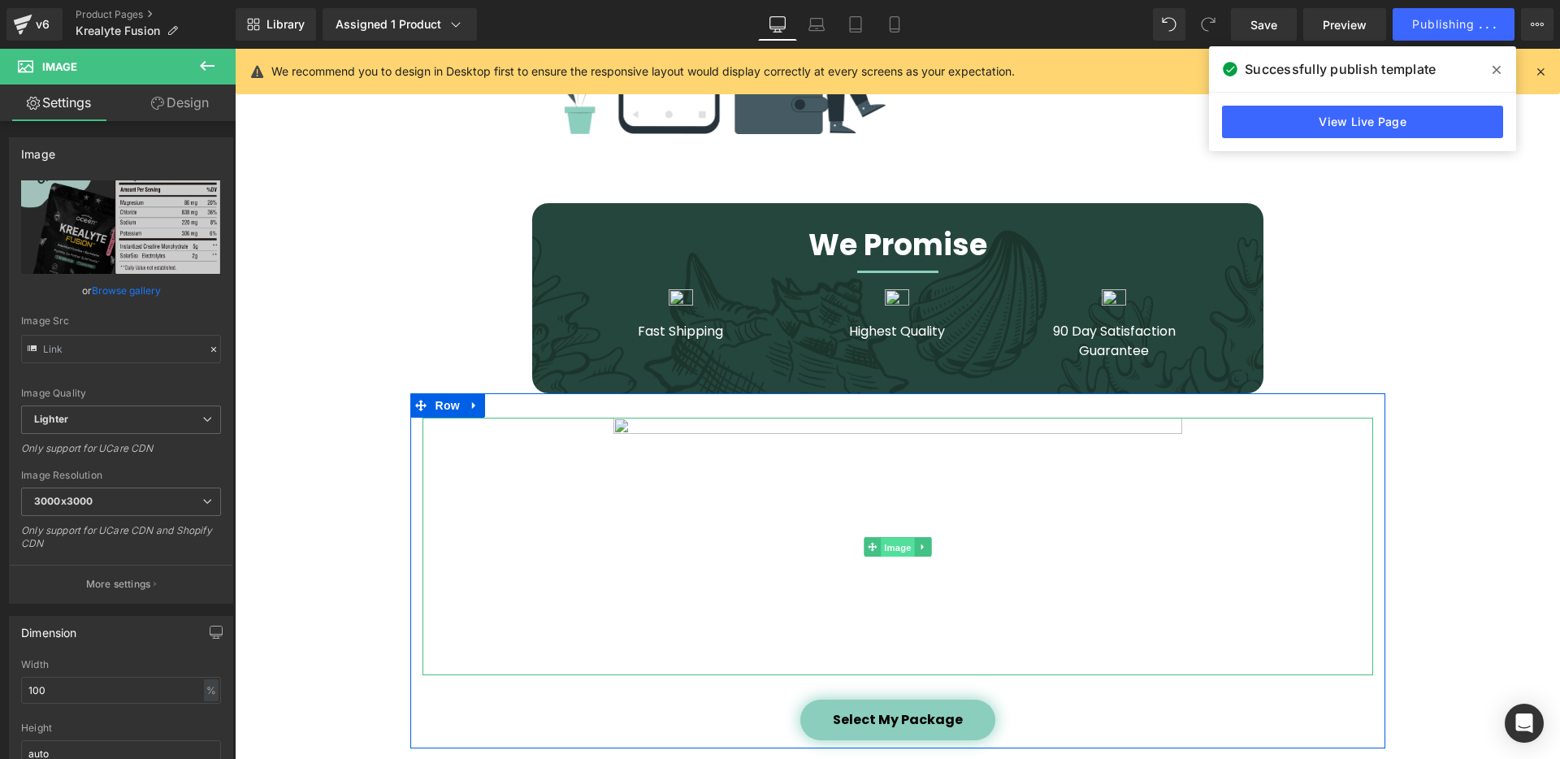
click at [886, 538] on span "Image" at bounding box center [898, 547] width 34 height 19
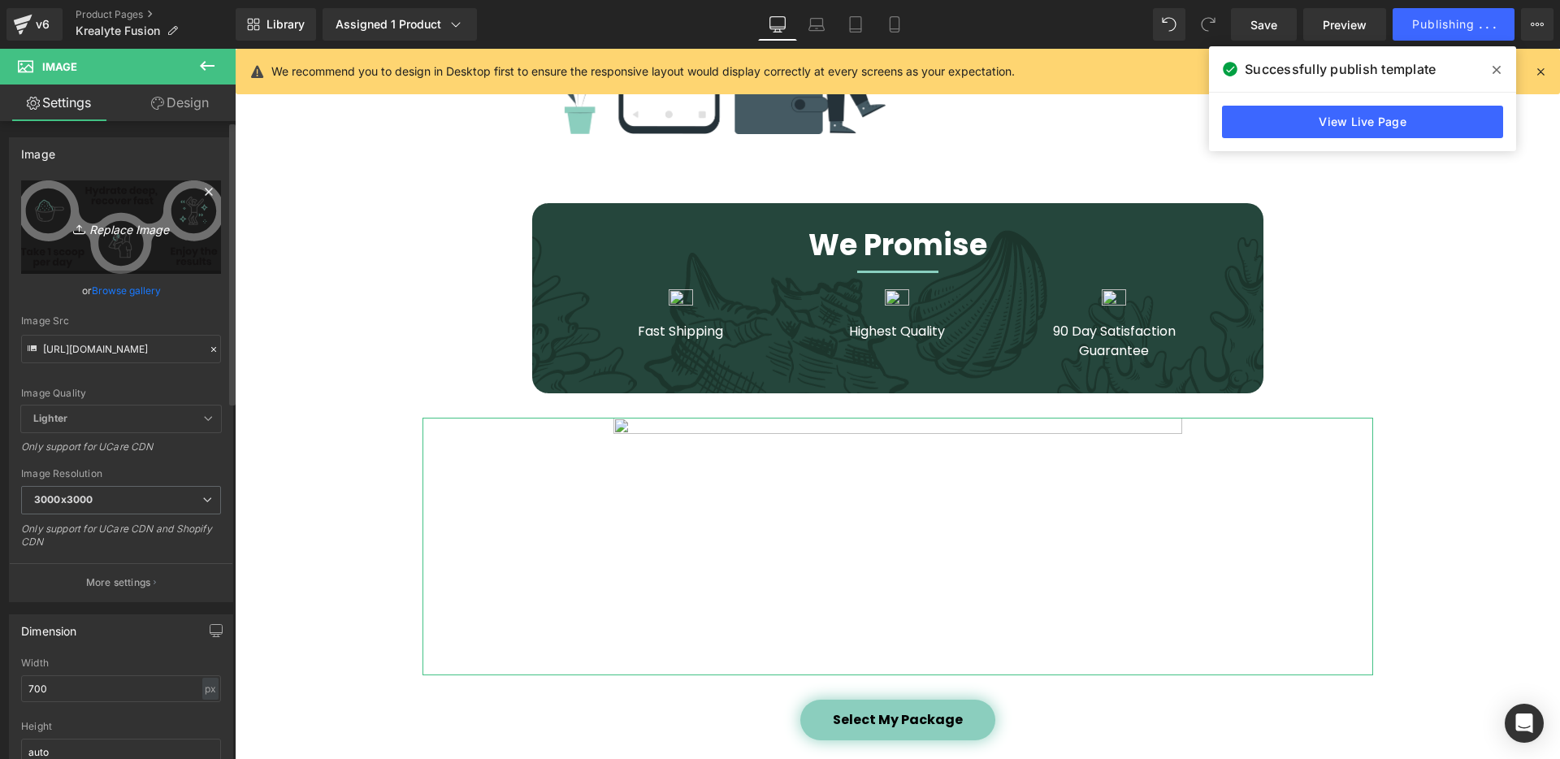
click at [146, 229] on icon "Replace Image" at bounding box center [121, 227] width 130 height 20
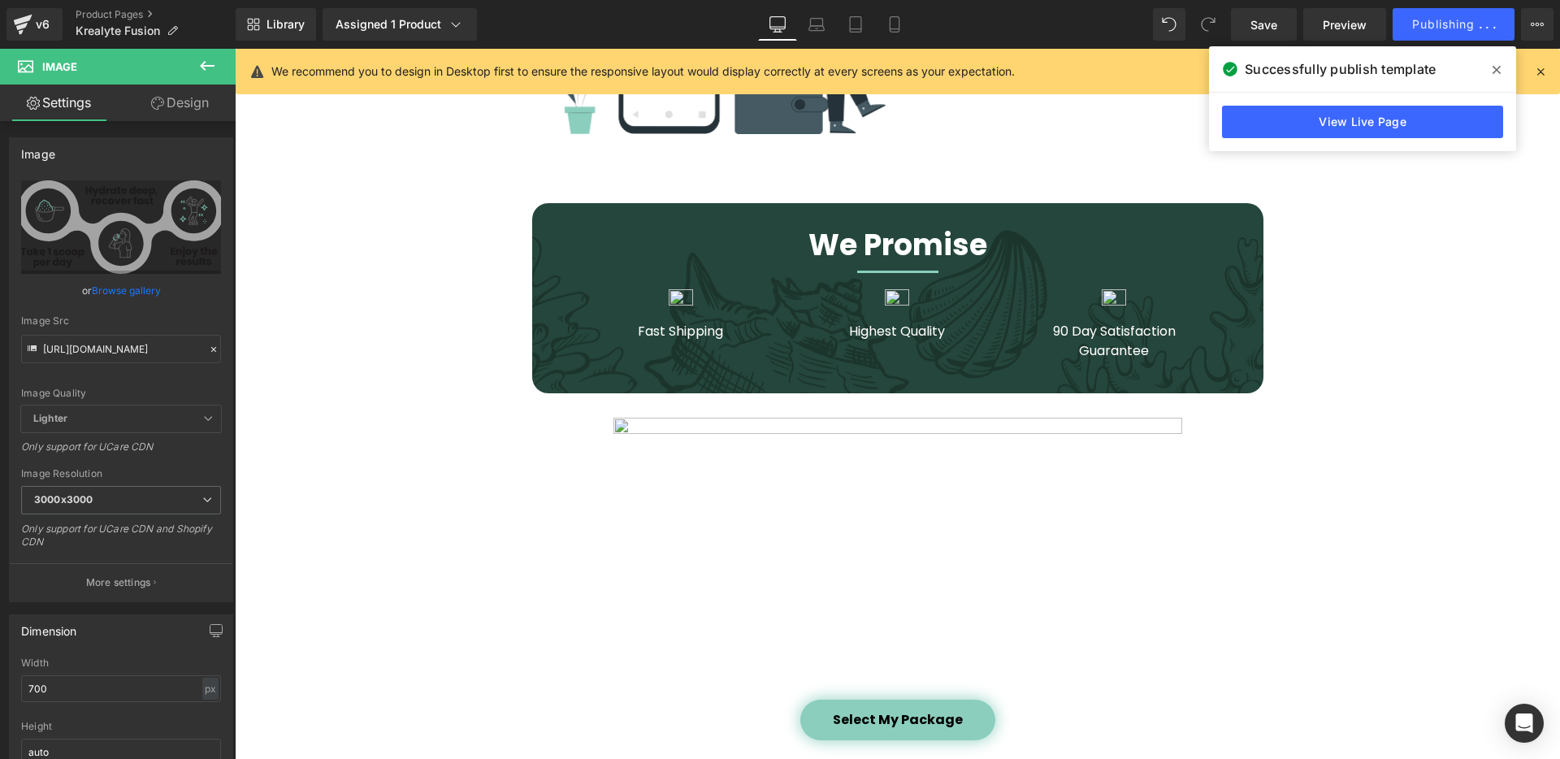
type input "C:\fakepath\Dosing Flow Only 1 Pouch with Scoop.png"
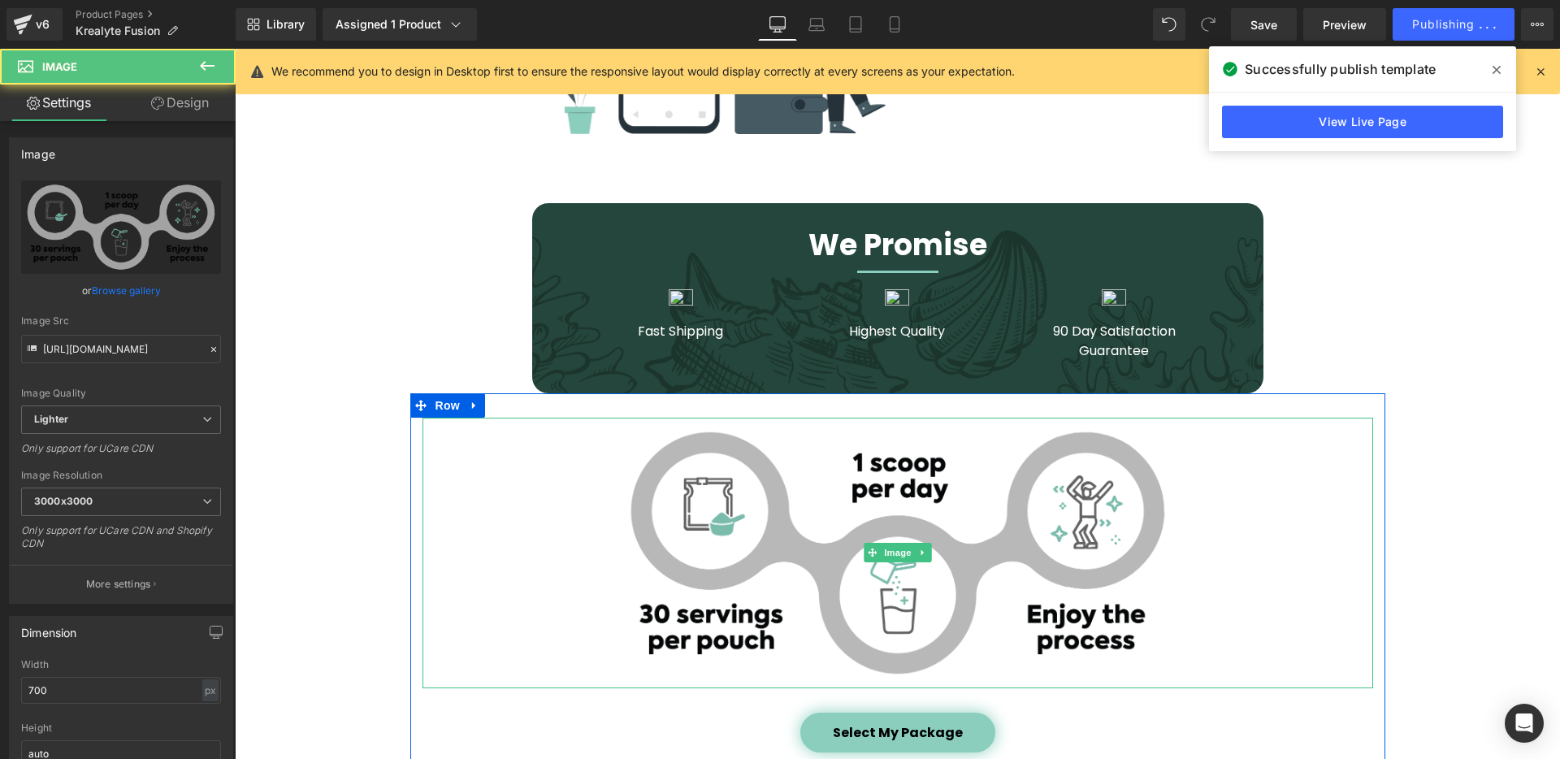
click at [888, 501] on img at bounding box center [897, 553] width 569 height 271
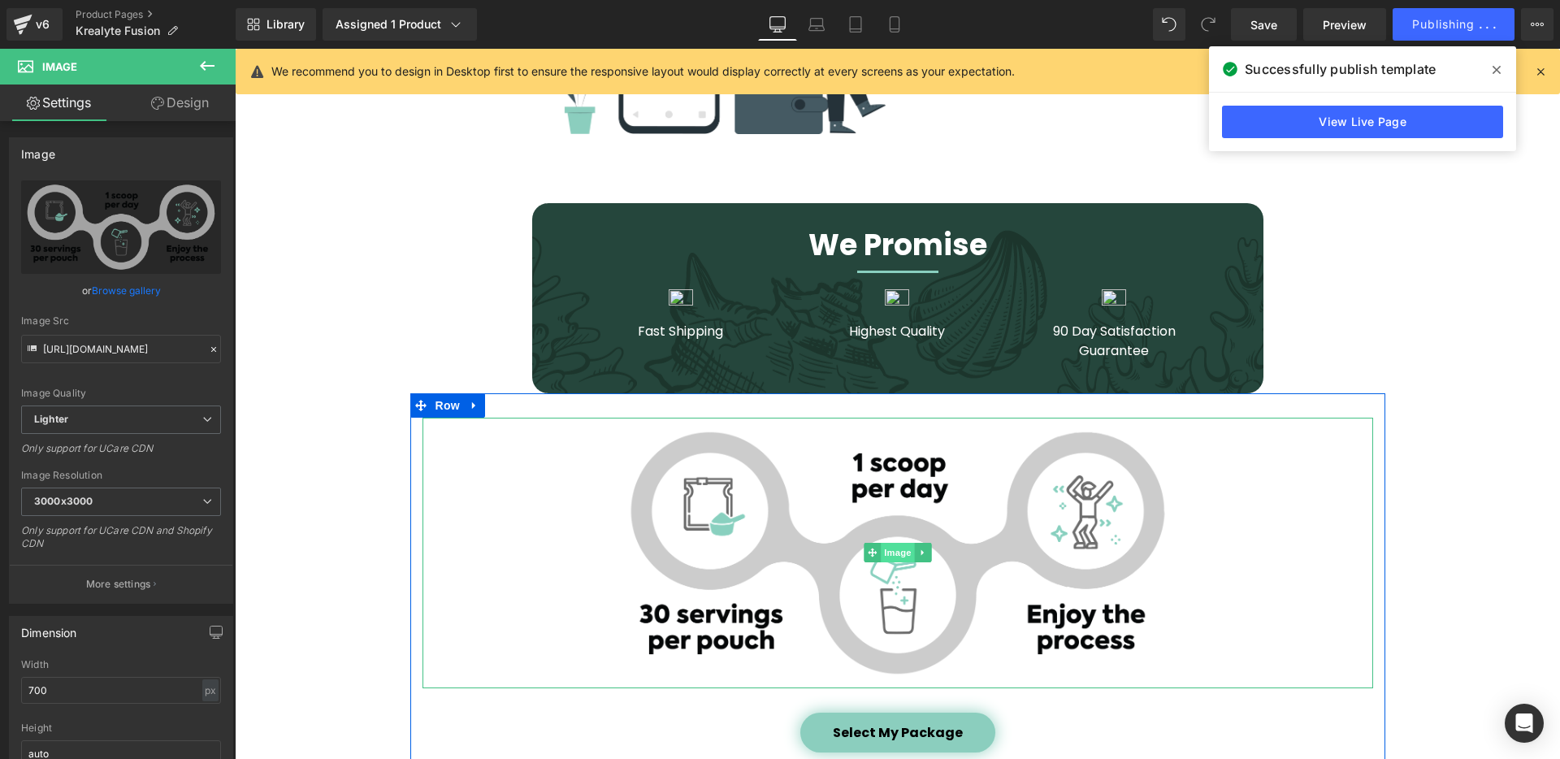
click at [895, 543] on span "Image" at bounding box center [898, 552] width 34 height 19
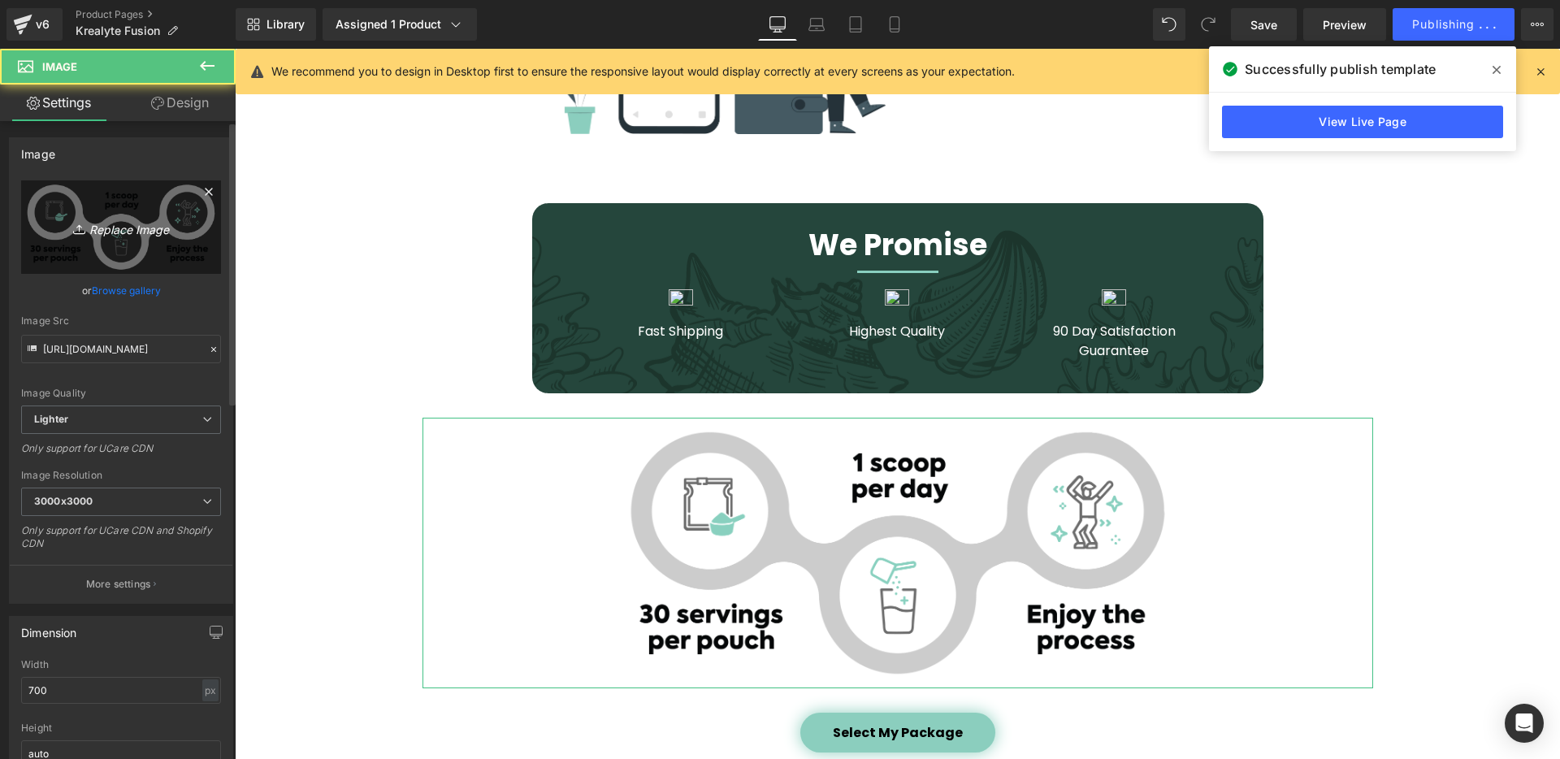
click at [105, 227] on icon "Replace Image" at bounding box center [121, 227] width 130 height 20
type input "C:\fakepath\Krealyte - Dosing Flow Only.webp"
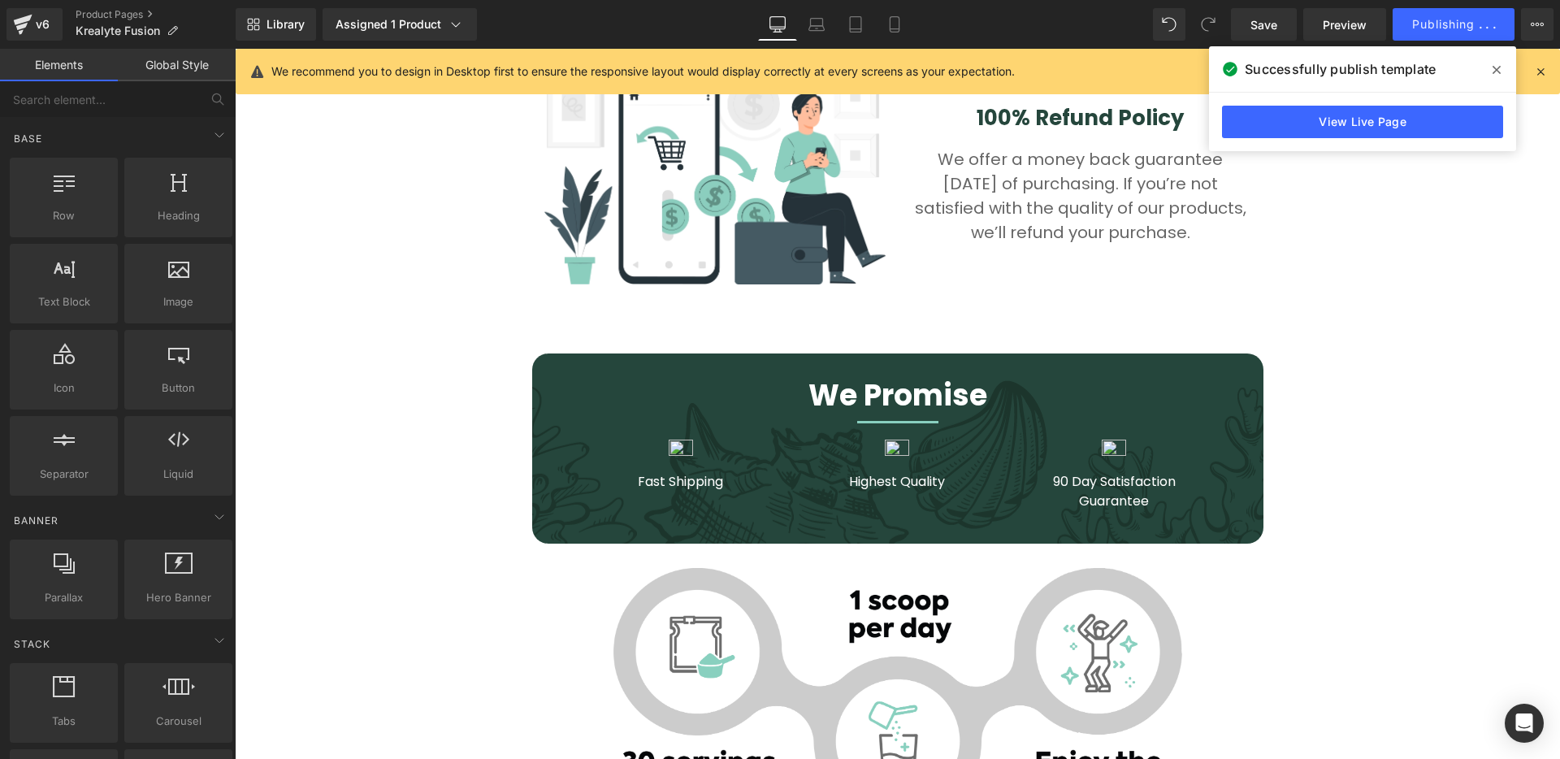
scroll to position [6252, 0]
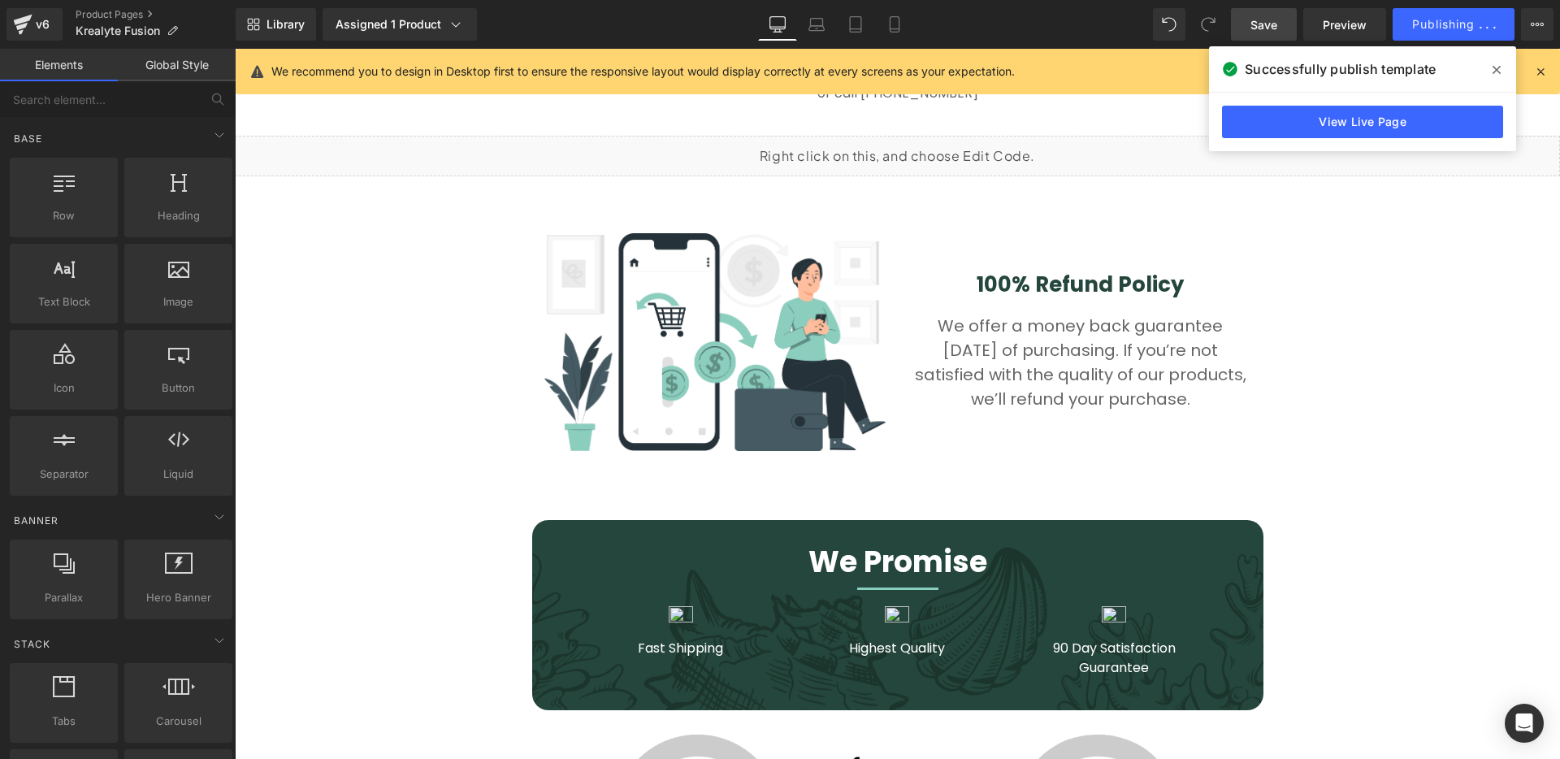
click at [1278, 30] on link "Save" at bounding box center [1264, 24] width 66 height 32
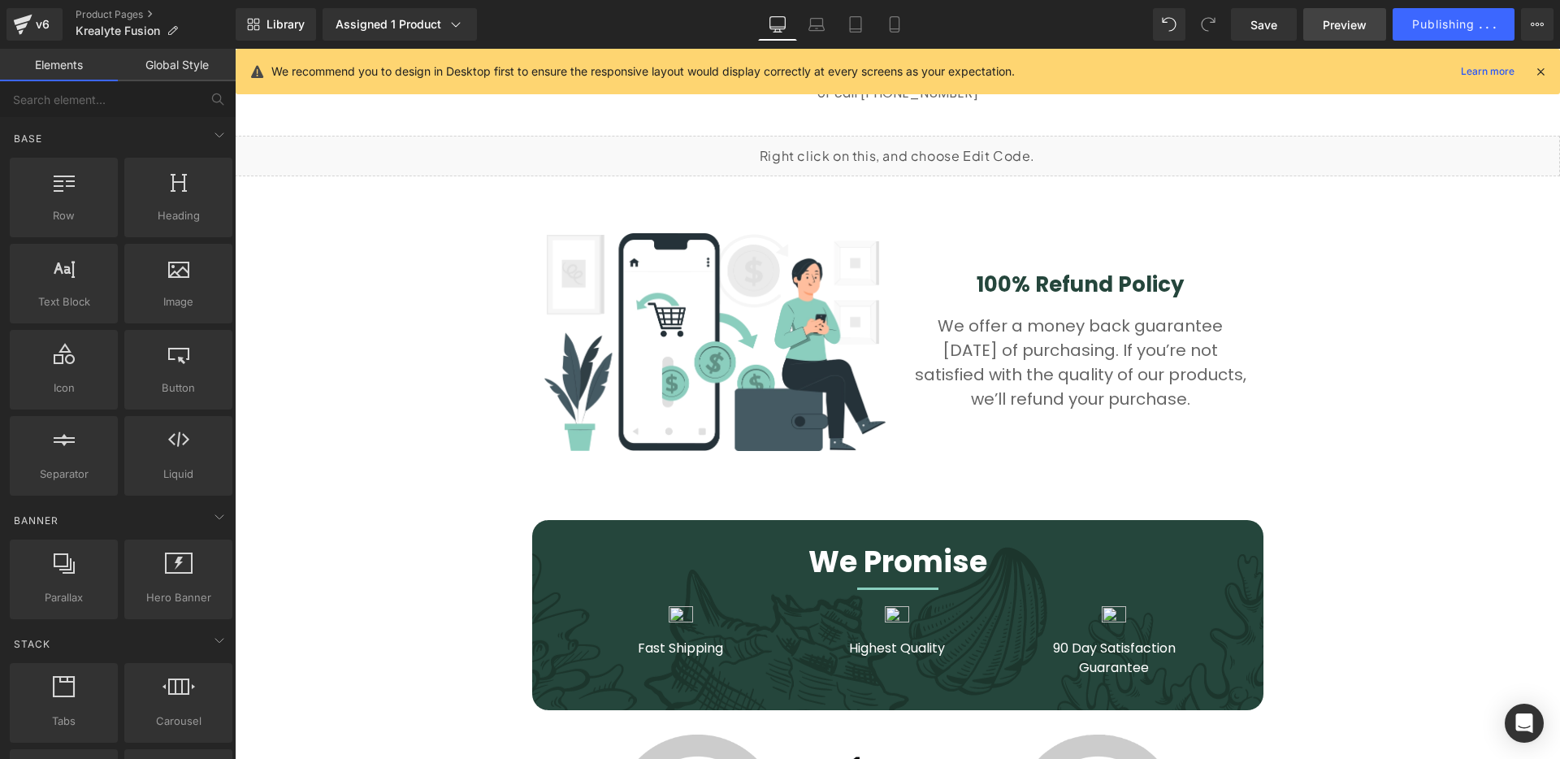
click at [1365, 23] on span "Preview" at bounding box center [1345, 24] width 44 height 17
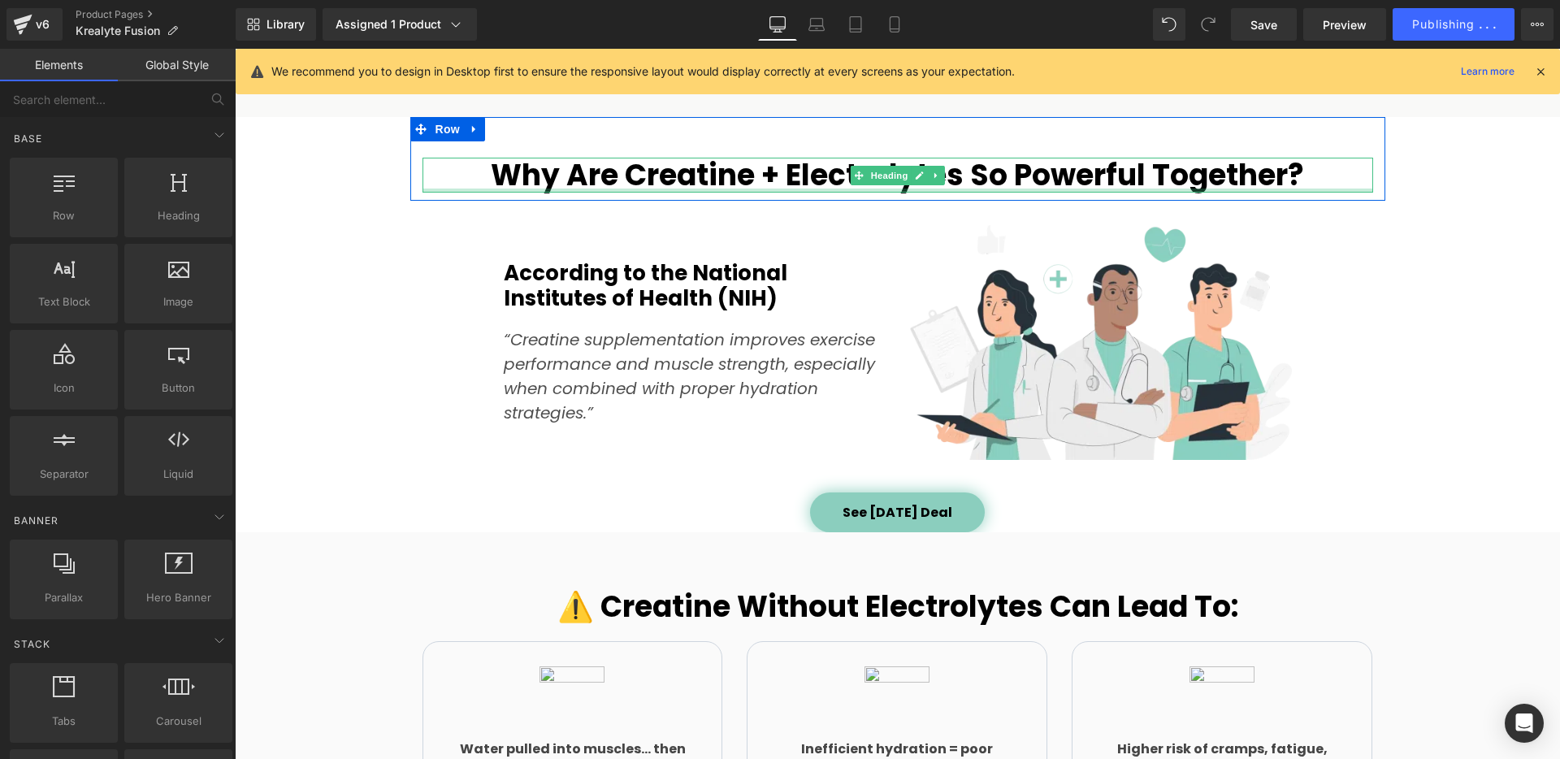
scroll to position [1791, 0]
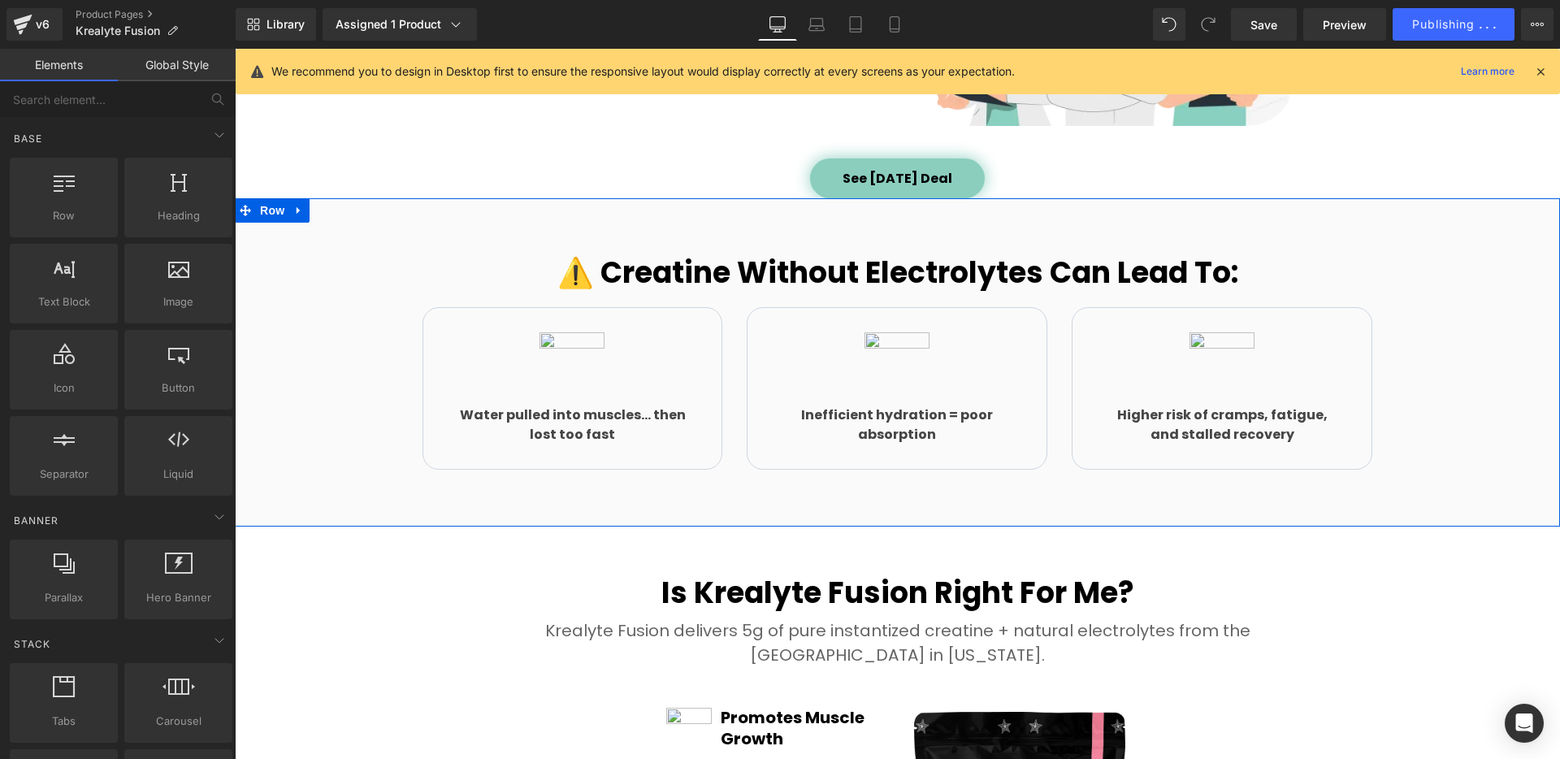
click at [365, 219] on div "⚠️ Creatine Without Electrolytes Can Lead To: Heading Row Image Water pulled in…" at bounding box center [897, 361] width 1325 height 327
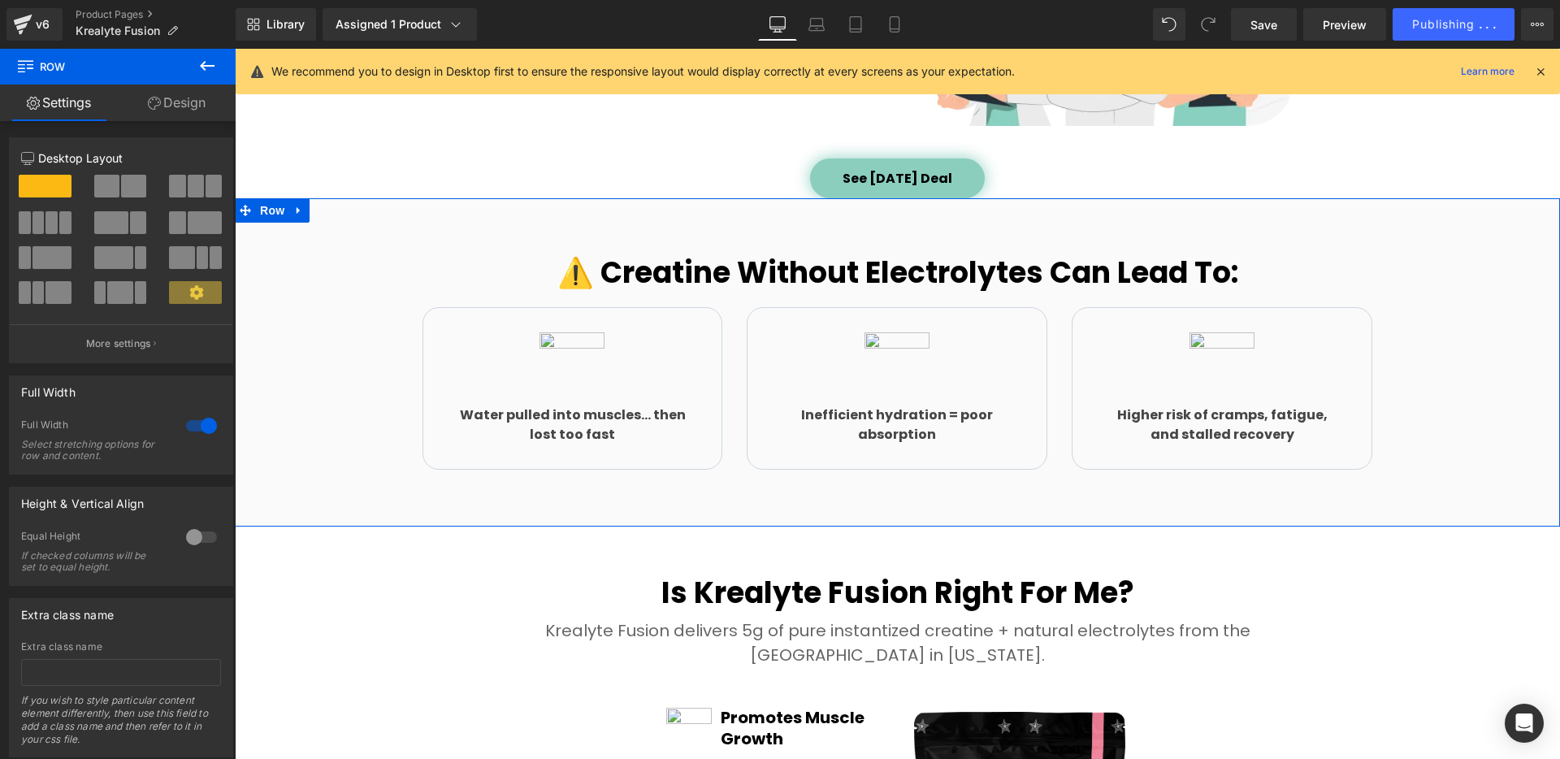
click at [180, 108] on link "Design" at bounding box center [177, 102] width 118 height 37
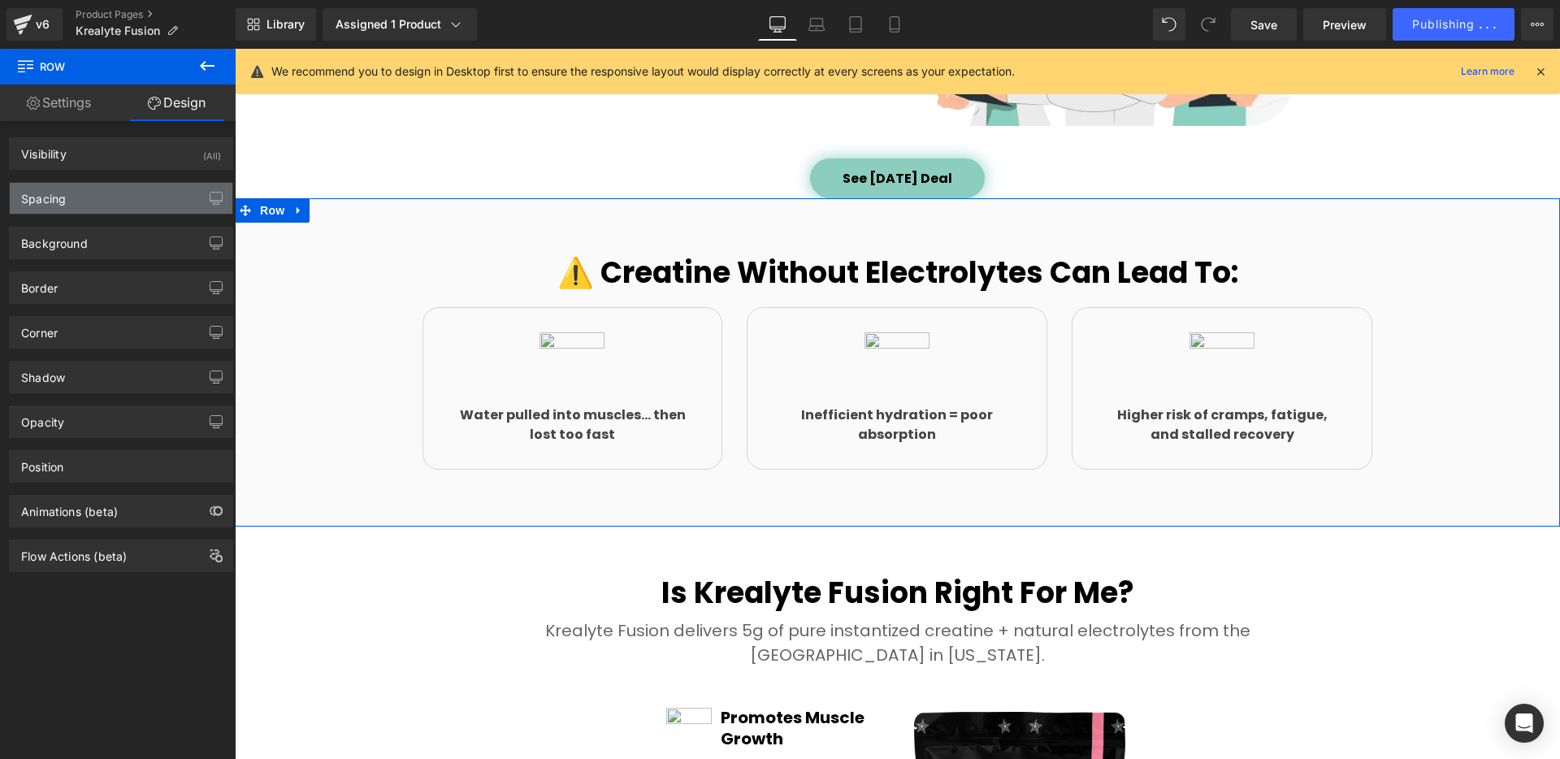
click at [141, 194] on div "Spacing" at bounding box center [121, 198] width 223 height 31
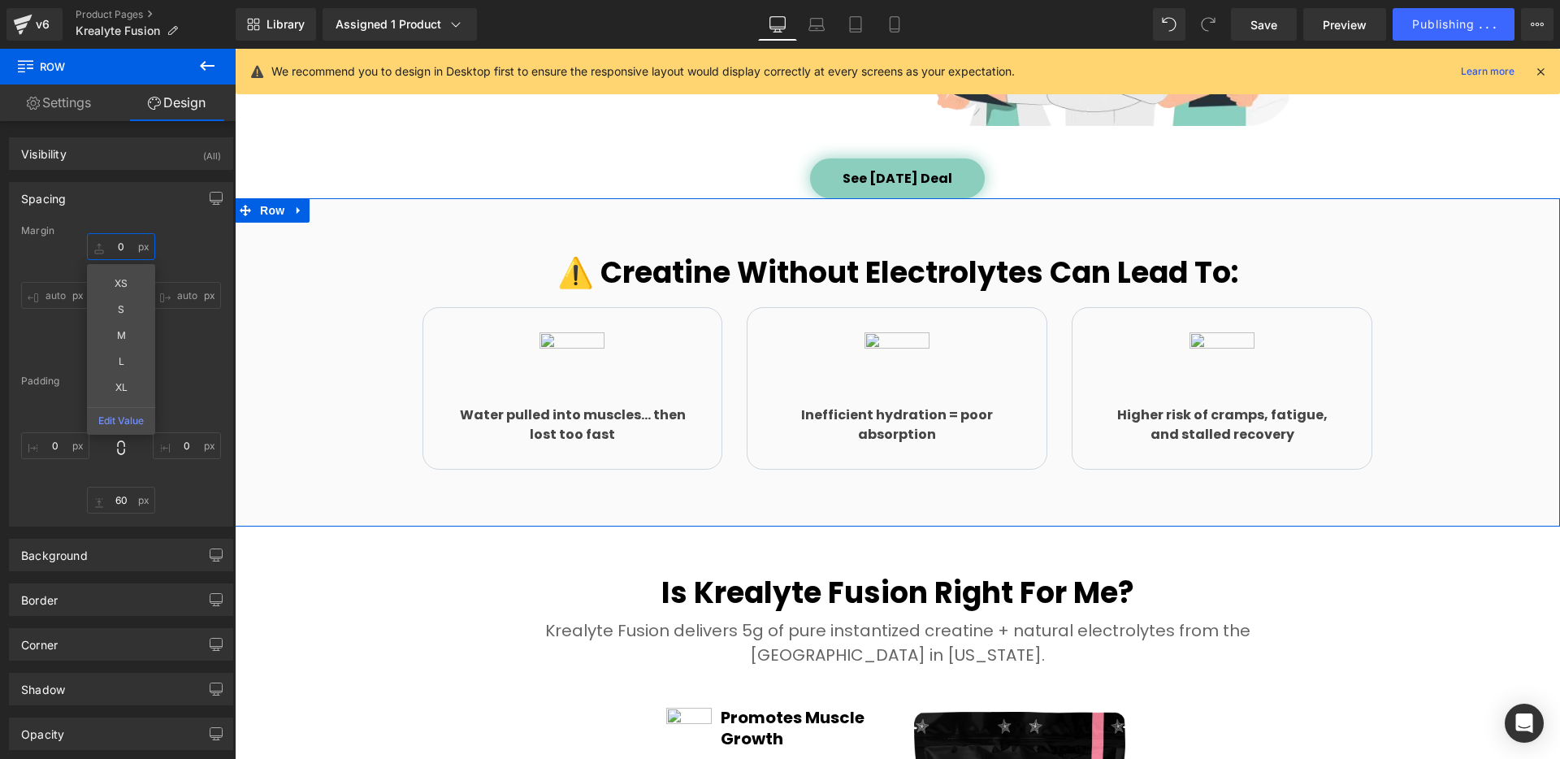
click at [123, 245] on input "0" at bounding box center [121, 246] width 68 height 27
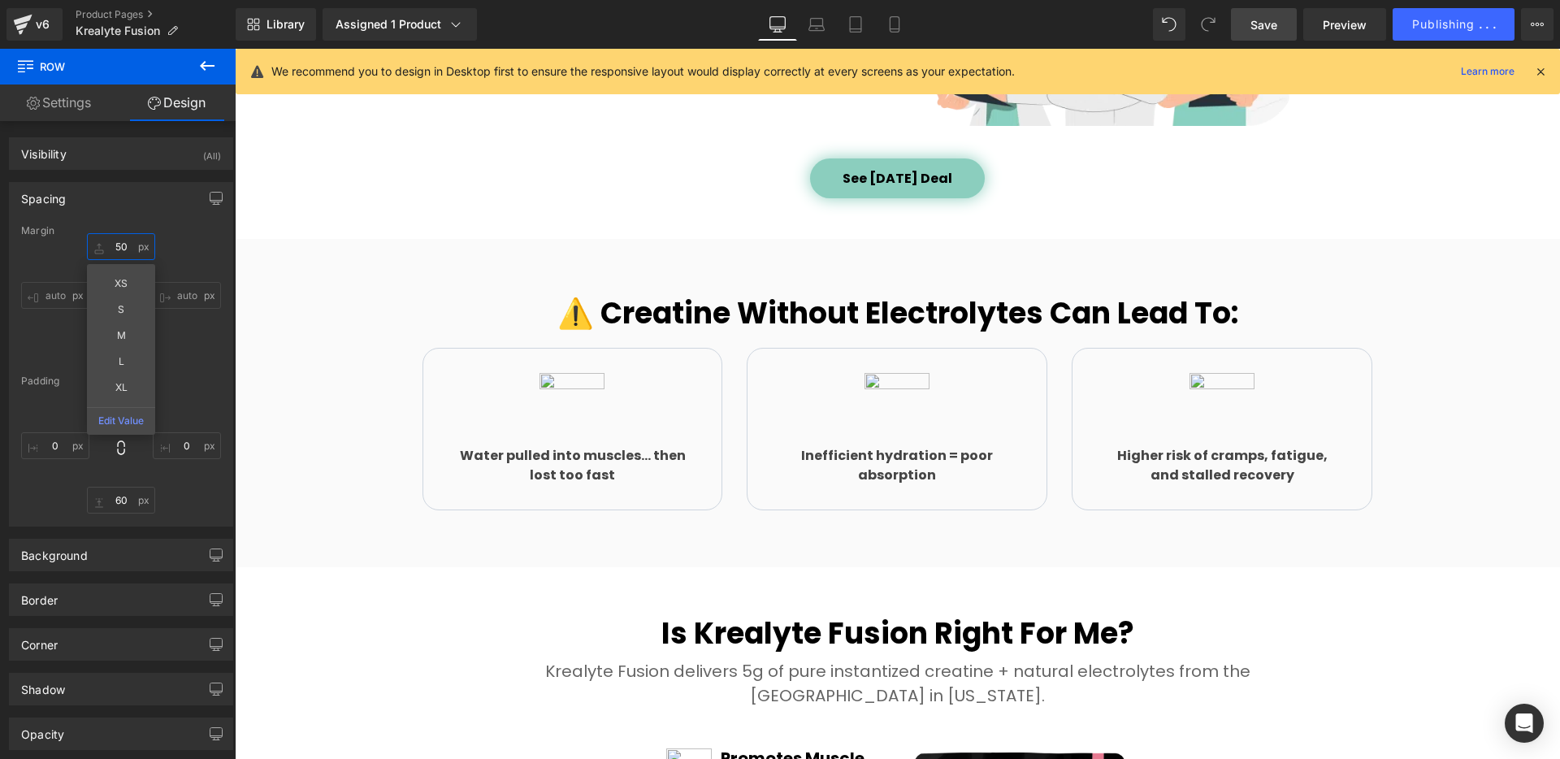
type input "50"
click at [1273, 28] on span "Save" at bounding box center [1263, 24] width 27 height 17
